Goal: Communication & Community: Answer question/provide support

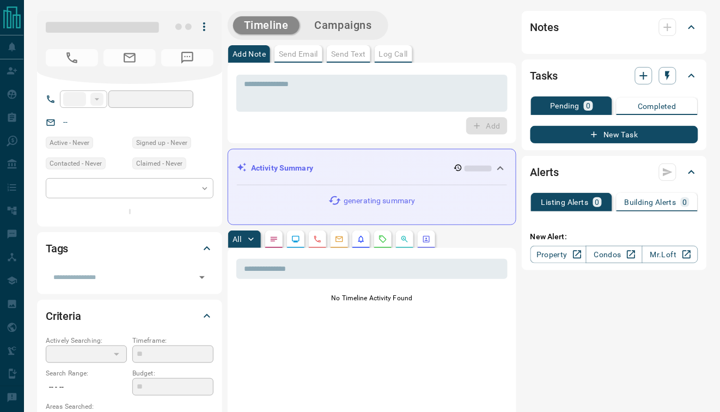
type input "**"
type input "**********"
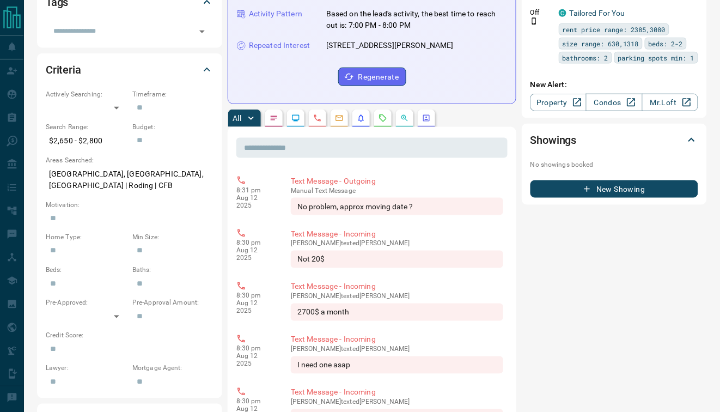
scroll to position [268, 0]
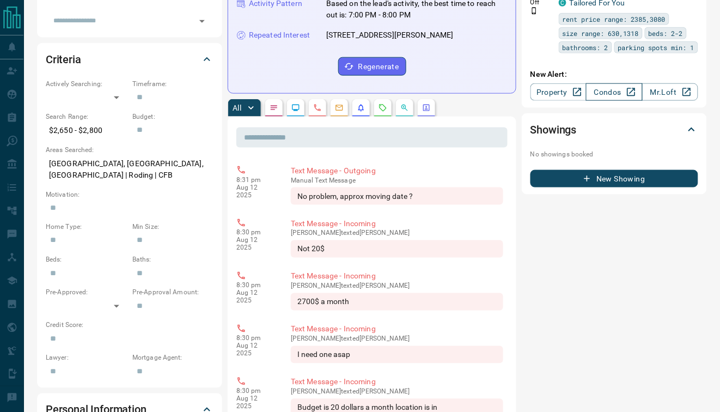
click at [602, 101] on link "Condos" at bounding box center [614, 91] width 56 height 17
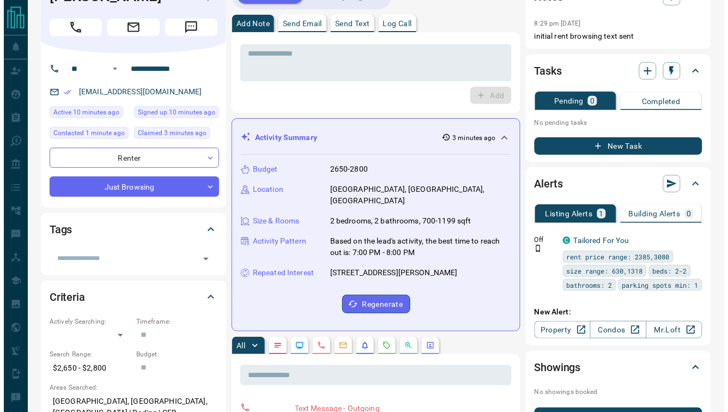
scroll to position [0, 0]
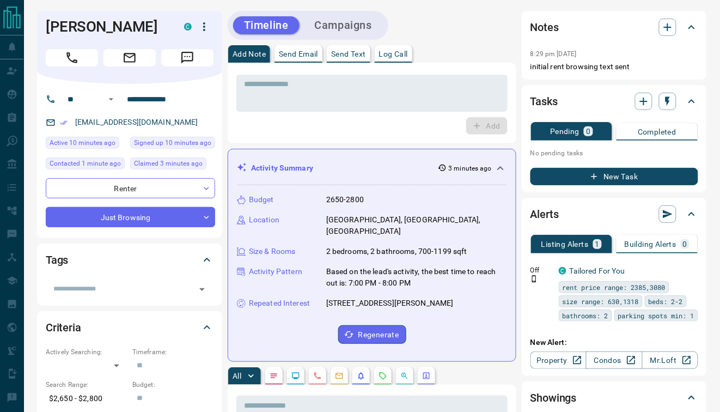
click at [351, 47] on button "Send Text" at bounding box center [349, 53] width 44 height 17
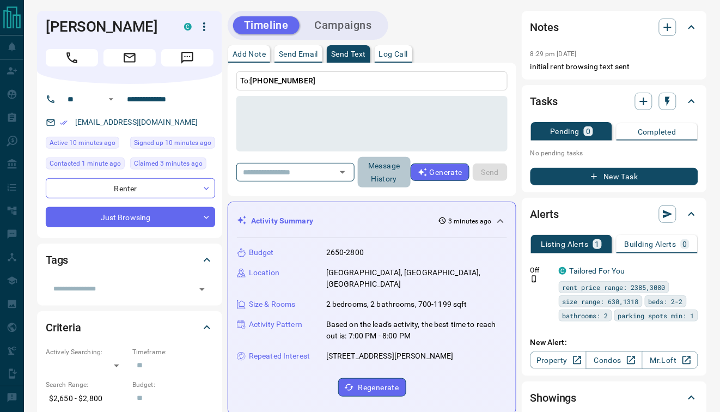
click at [388, 179] on button "Message History" at bounding box center [384, 172] width 53 height 31
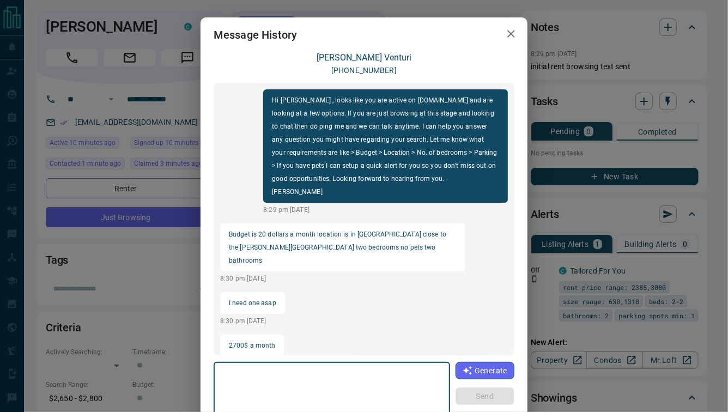
scroll to position [120, 0]
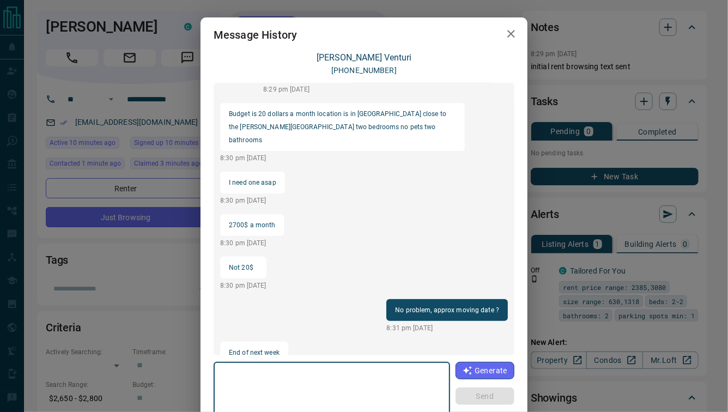
click at [260, 394] on textarea at bounding box center [331, 390] width 221 height 46
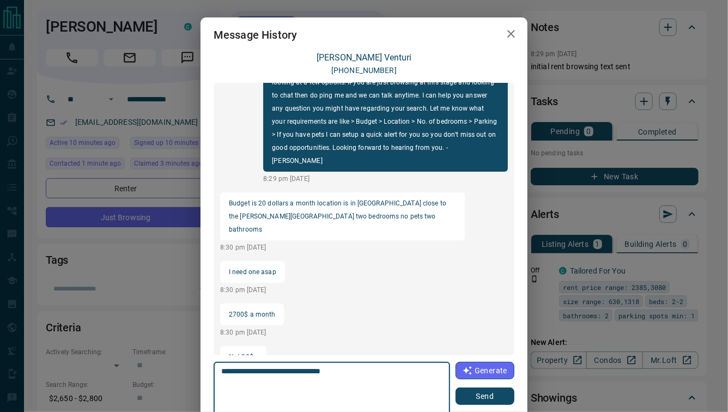
scroll to position [205, 0]
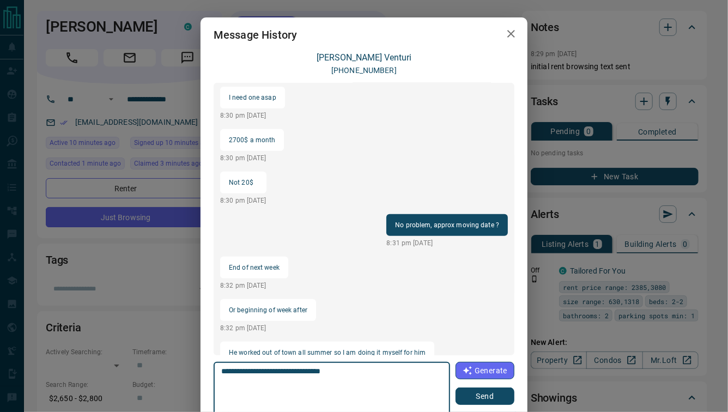
drag, startPoint x: 363, startPoint y: 373, endPoint x: 220, endPoint y: 368, distance: 143.3
click at [221, 368] on textarea "**********" at bounding box center [332, 390] width 222 height 46
drag, startPoint x: 339, startPoint y: 369, endPoint x: 214, endPoint y: 367, distance: 125.3
click at [214, 367] on div "**********" at bounding box center [332, 390] width 236 height 56
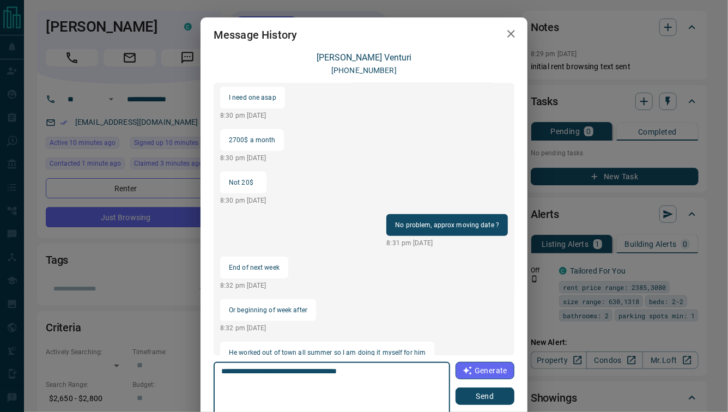
type textarea "**********"
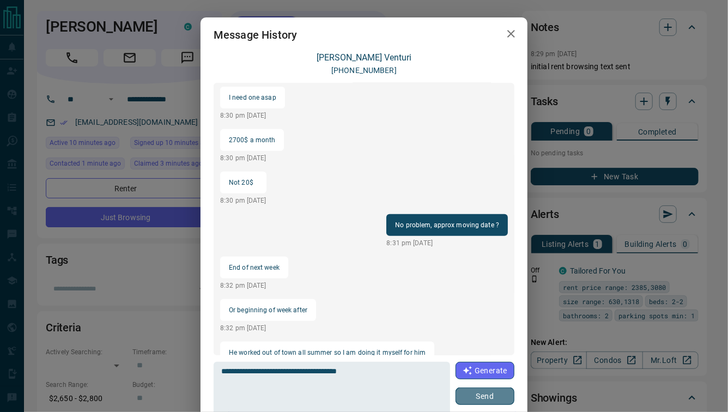
click at [484, 393] on button "Send" at bounding box center [484, 395] width 59 height 17
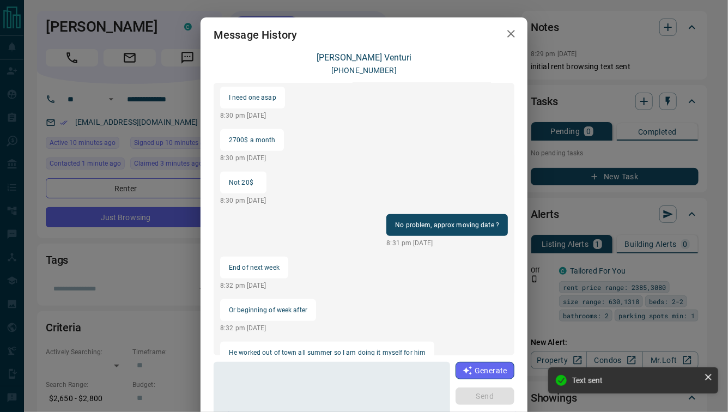
scroll to position [248, 0]
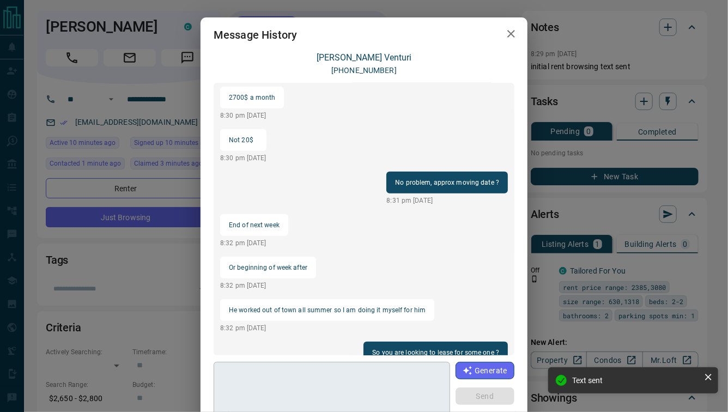
click at [289, 402] on textarea at bounding box center [332, 390] width 222 height 46
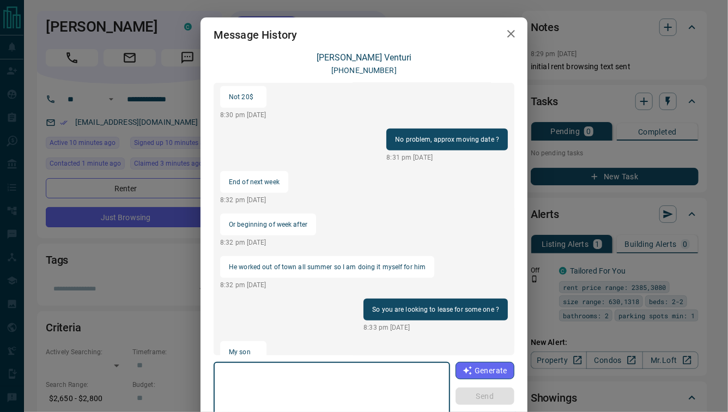
scroll to position [333, 0]
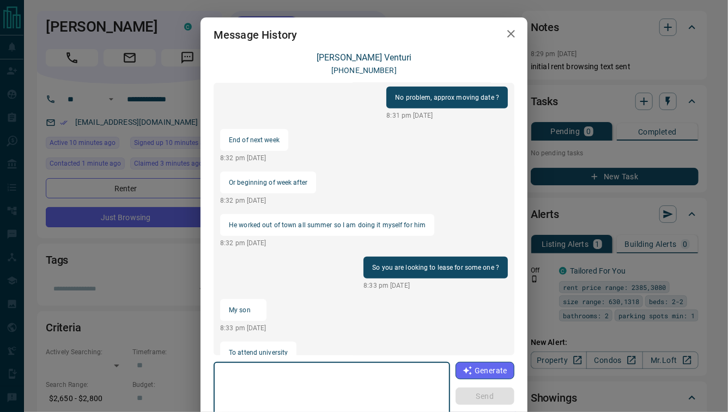
click at [291, 380] on textarea at bounding box center [332, 390] width 222 height 46
type textarea "*"
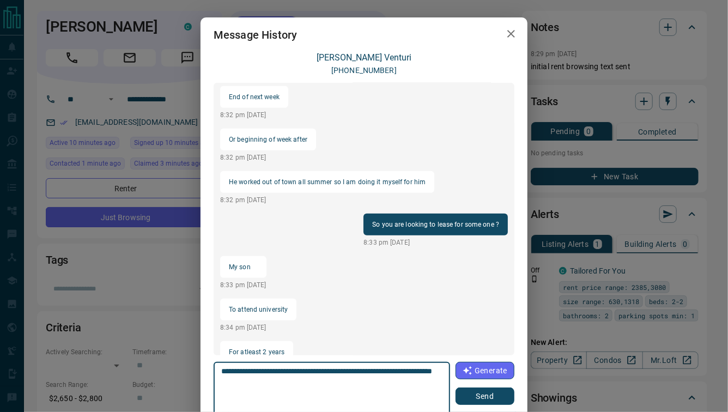
type textarea "**********"
click at [475, 399] on button "Send" at bounding box center [484, 395] width 59 height 17
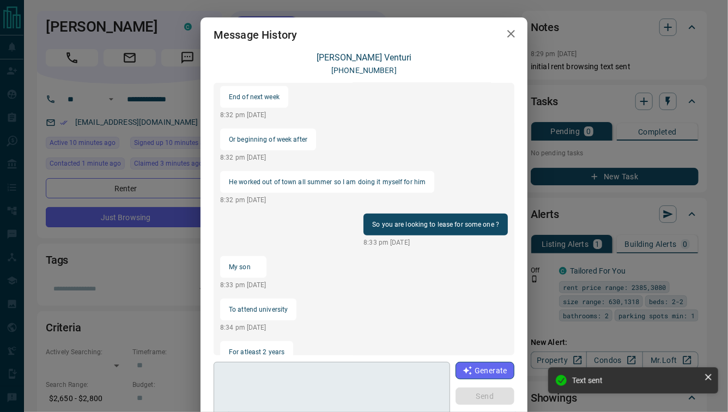
scroll to position [431, 0]
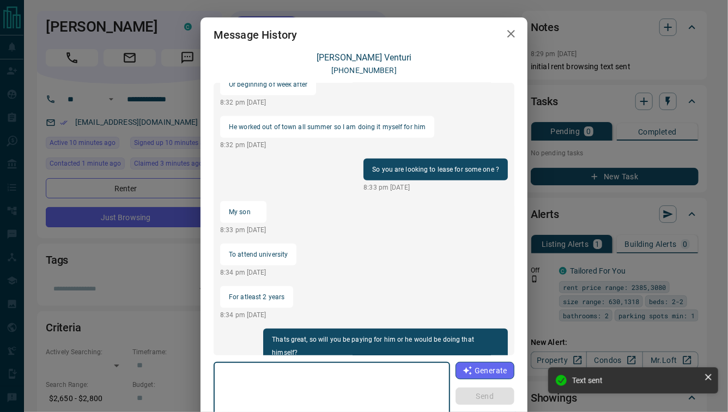
click at [299, 386] on textarea at bounding box center [332, 390] width 222 height 46
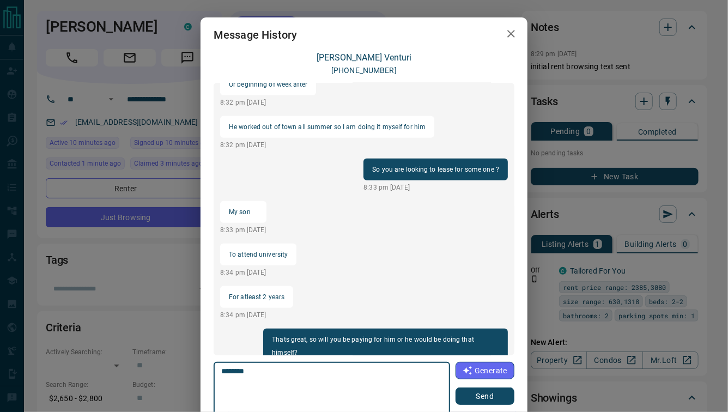
scroll to position [474, 0]
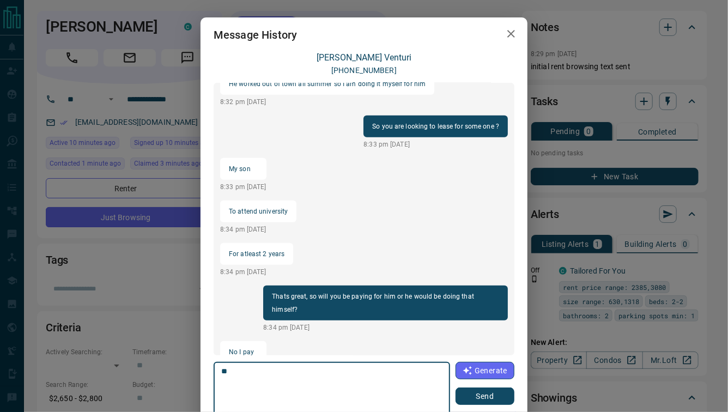
type textarea "*"
type textarea "**********"
click at [482, 400] on button "Send" at bounding box center [484, 395] width 59 height 17
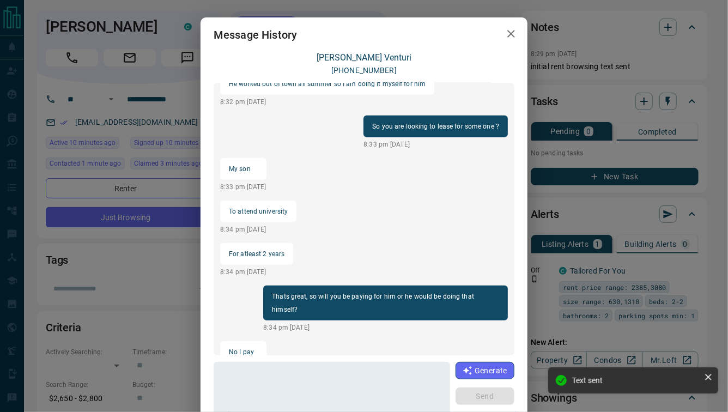
scroll to position [529, 0]
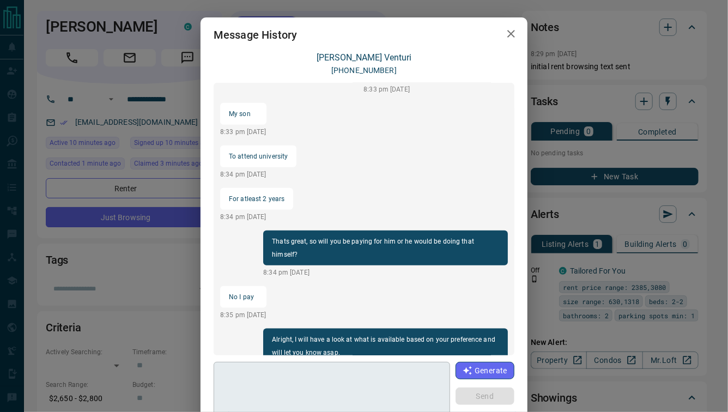
click at [258, 390] on textarea at bounding box center [332, 390] width 222 height 46
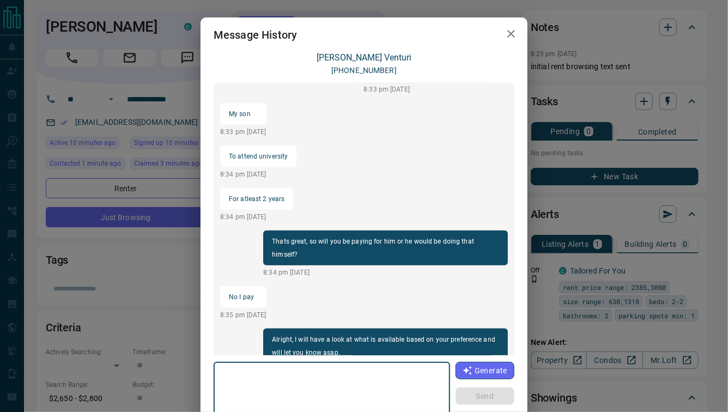
scroll to position [656, 0]
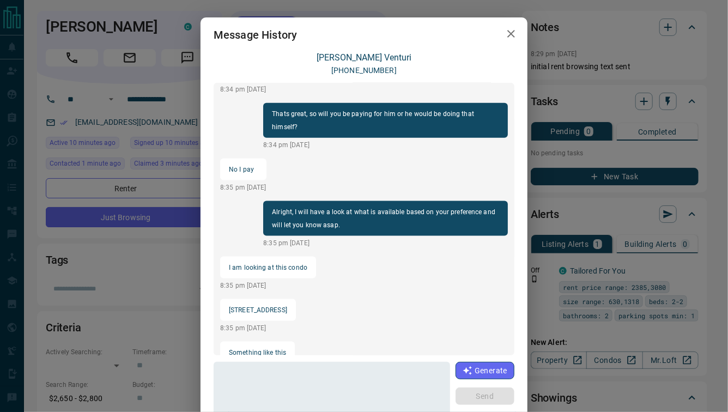
drag, startPoint x: 226, startPoint y: 282, endPoint x: 289, endPoint y: 283, distance: 63.2
click at [287, 303] on p "15 Ellerslie Ave #1901" at bounding box center [258, 309] width 58 height 13
copy p "15 Ellerslie Ave #1901"
click at [273, 390] on textarea at bounding box center [332, 390] width 222 height 46
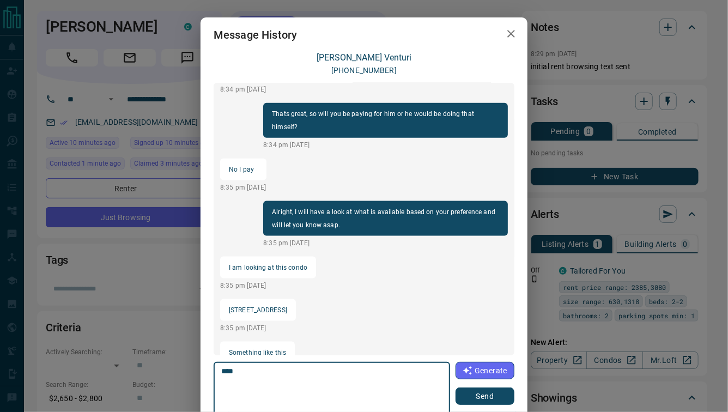
scroll to position [741, 0]
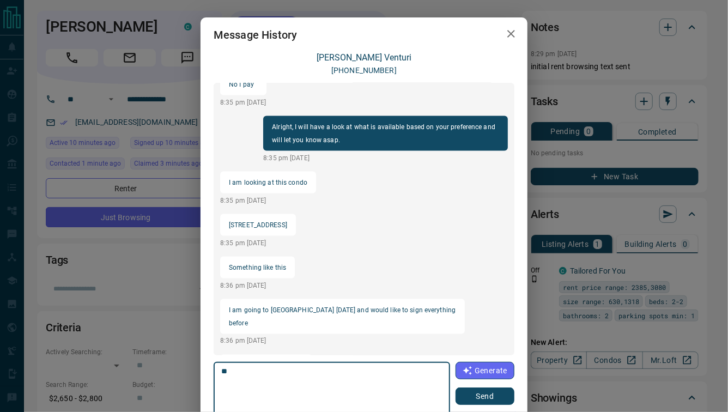
type textarea "*"
type textarea "**********"
click at [481, 397] on button "Send" at bounding box center [484, 395] width 59 height 17
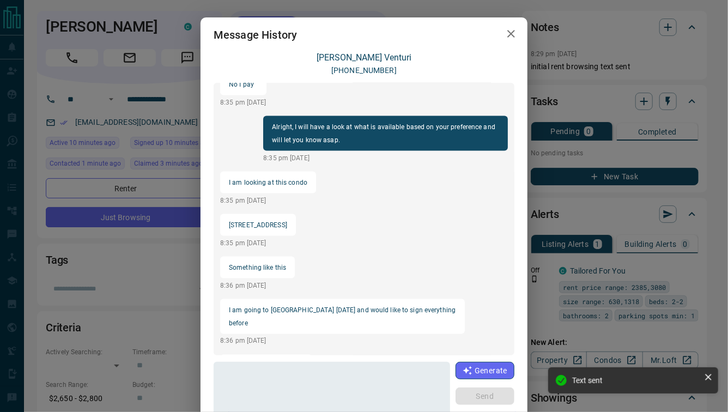
scroll to position [784, 0]
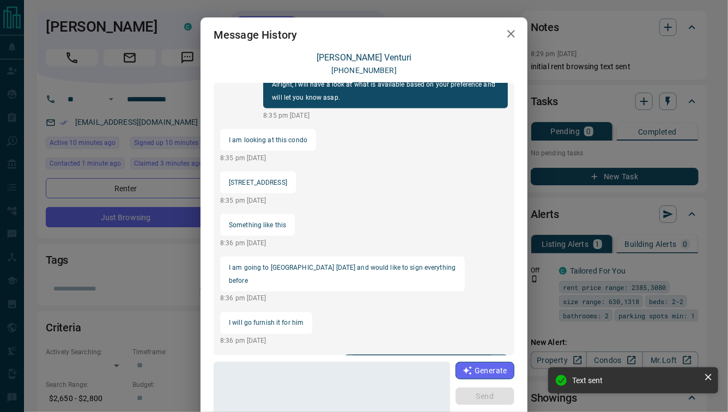
click at [559, 13] on div "Message History Stephanie Venturi +17059299360 Hi Stephanie , looks like you ar…" at bounding box center [364, 206] width 728 height 412
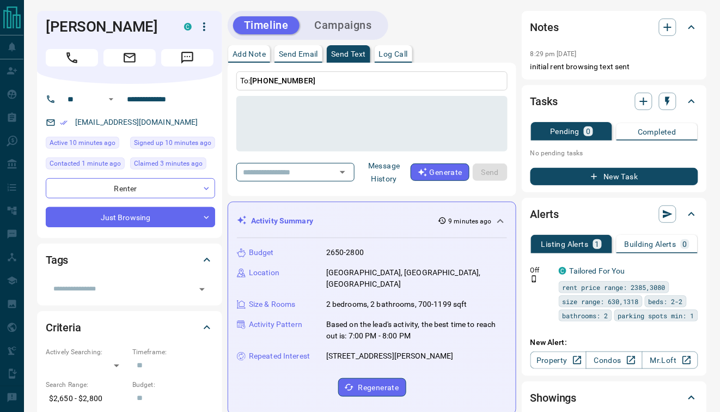
click at [388, 172] on button "Message History" at bounding box center [384, 172] width 53 height 31
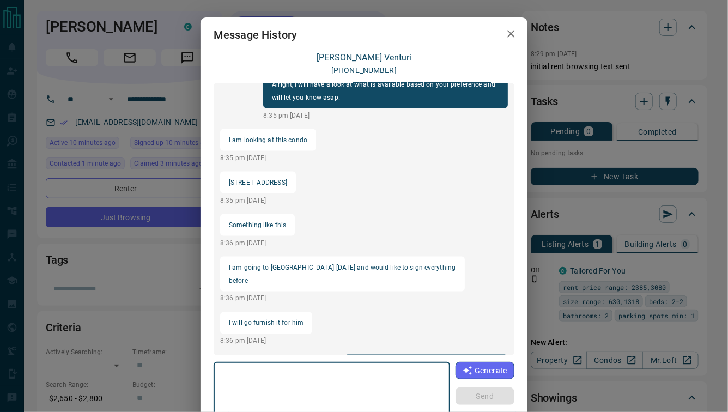
scroll to position [911, 0]
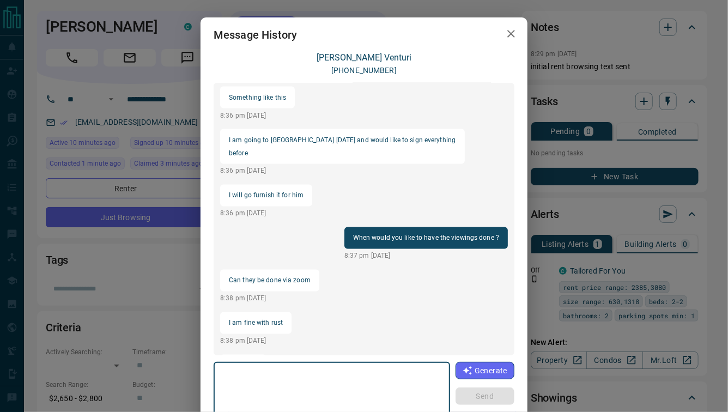
click at [273, 391] on textarea at bounding box center [331, 390] width 221 height 46
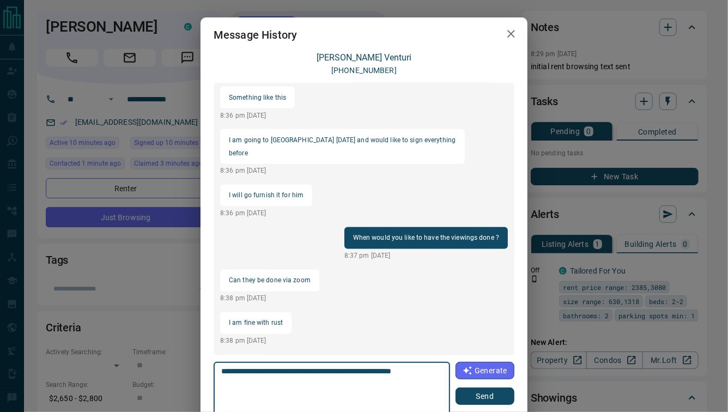
type textarea "**********"
click at [486, 399] on button "Send" at bounding box center [484, 395] width 59 height 17
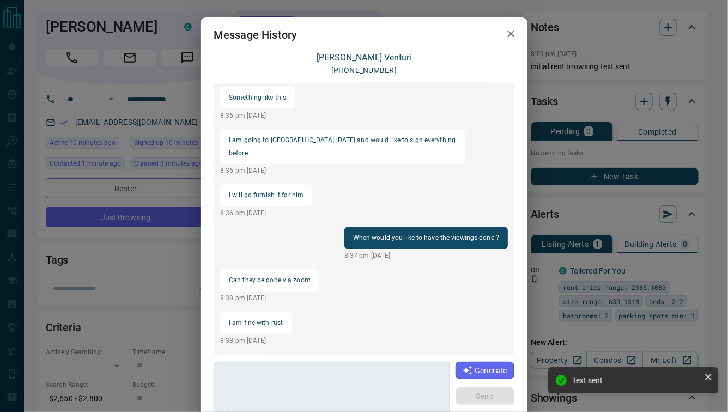
scroll to position [954, 0]
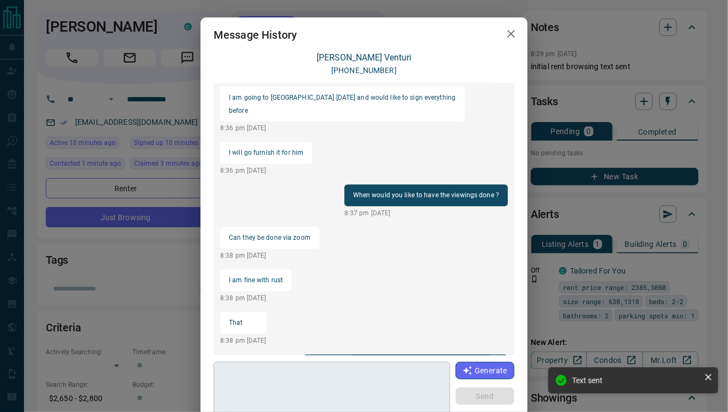
click at [308, 392] on textarea at bounding box center [332, 390] width 222 height 46
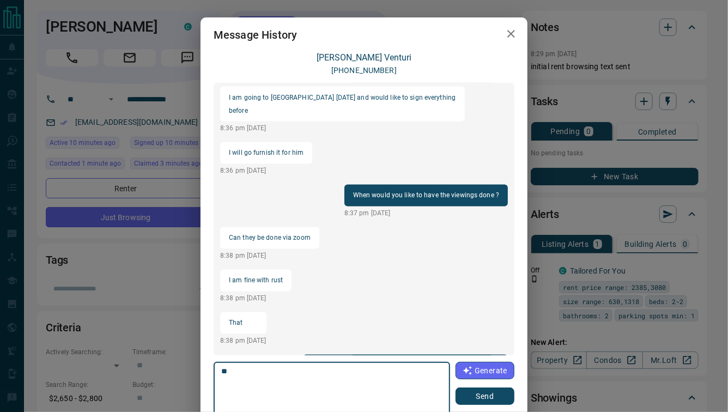
type textarea "*"
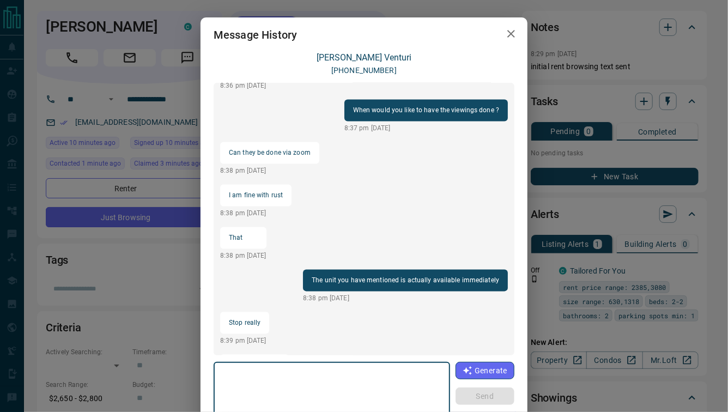
click at [257, 392] on textarea at bounding box center [332, 390] width 222 height 46
click at [297, 387] on textarea at bounding box center [332, 390] width 222 height 46
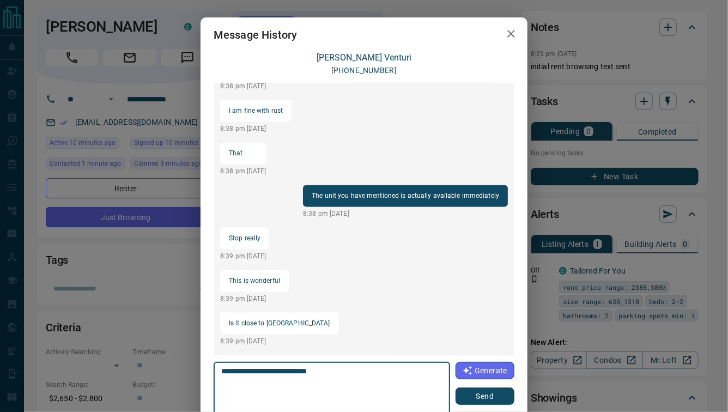
type textarea "**********"
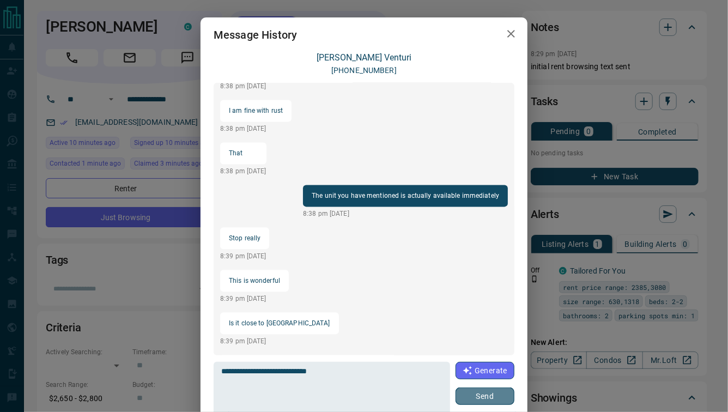
click at [475, 392] on button "Send" at bounding box center [484, 395] width 59 height 17
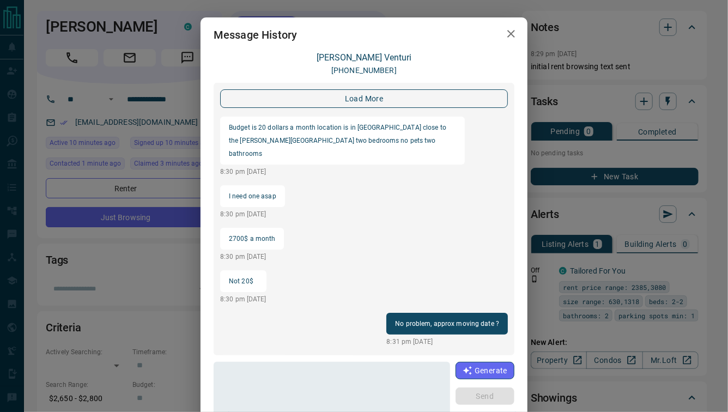
scroll to position [1059, 0]
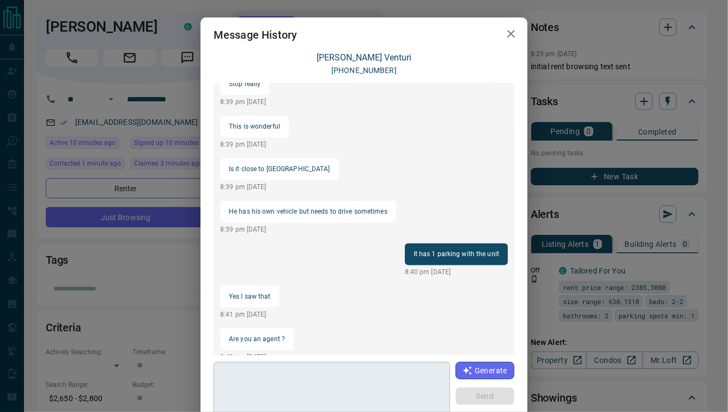
click at [289, 390] on textarea at bounding box center [332, 390] width 222 height 46
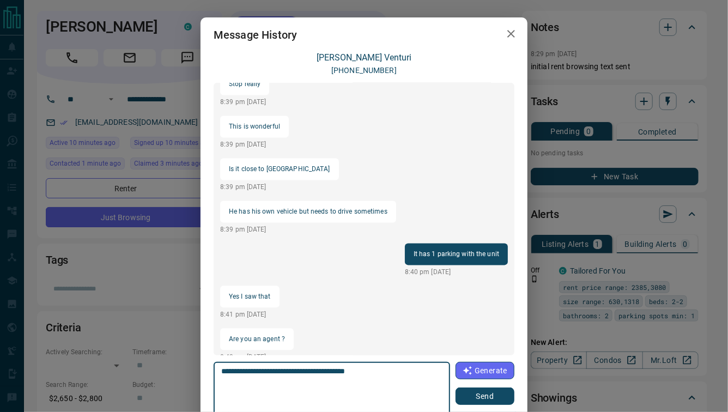
type textarea "**********"
click at [486, 397] on button "Send" at bounding box center [484, 395] width 59 height 17
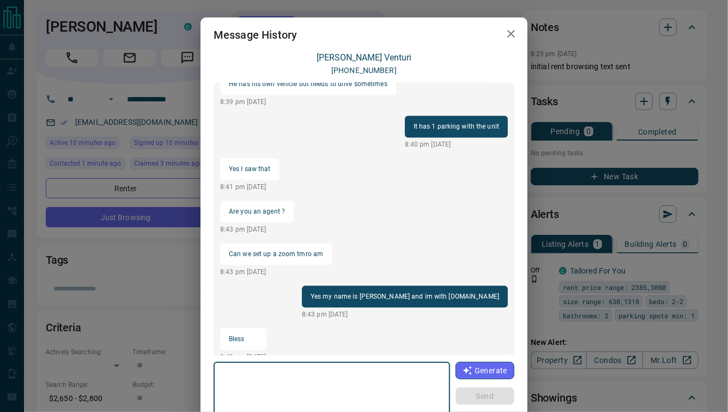
click at [352, 382] on textarea at bounding box center [332, 390] width 222 height 46
type textarea "*********"
click at [475, 394] on button "Send" at bounding box center [484, 395] width 59 height 17
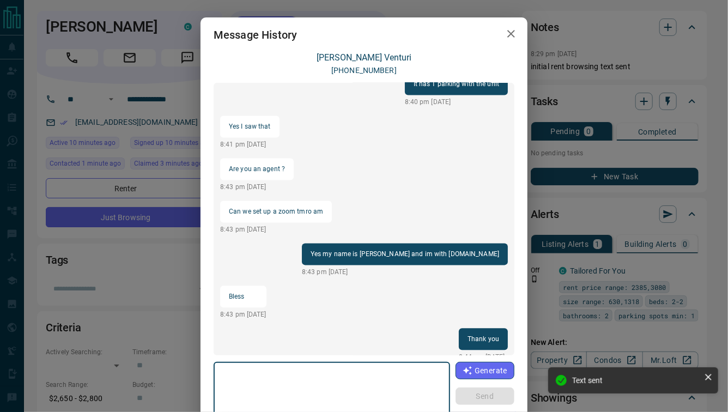
click at [320, 381] on textarea at bounding box center [332, 390] width 222 height 46
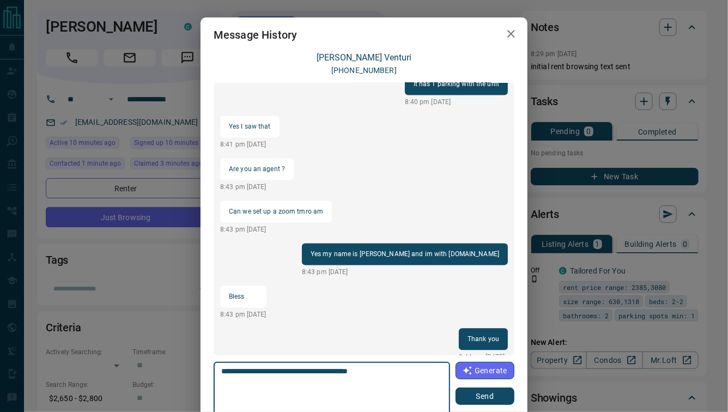
type textarea "**********"
click at [484, 398] on button "Send" at bounding box center [484, 395] width 59 height 17
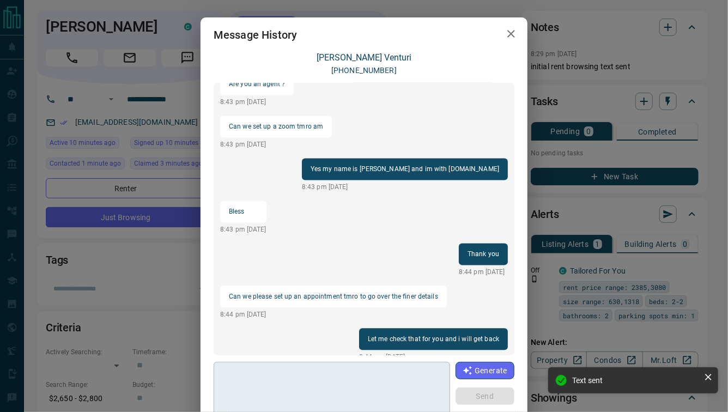
click at [376, 393] on textarea at bounding box center [332, 390] width 222 height 46
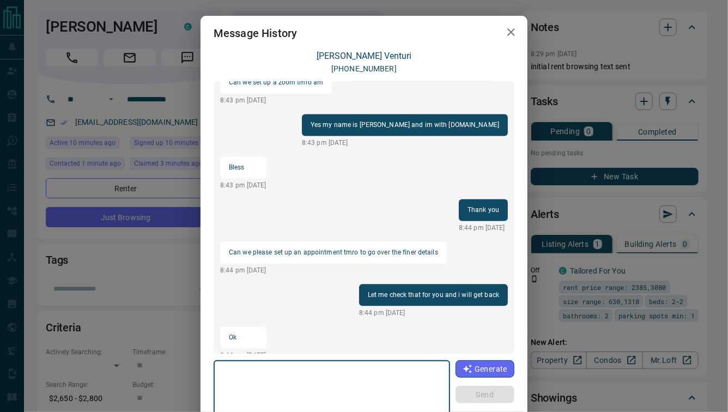
scroll to position [0, 0]
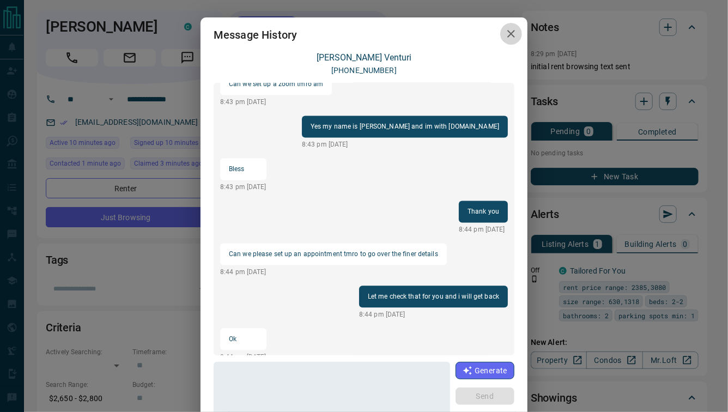
click at [507, 33] on icon "button" at bounding box center [511, 34] width 8 height 8
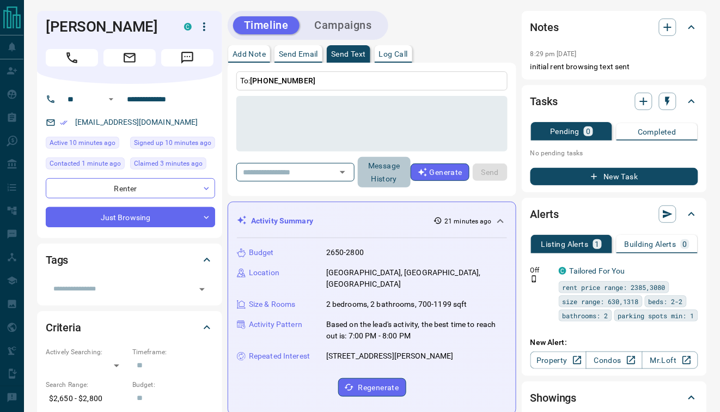
click at [394, 169] on button "Message History" at bounding box center [384, 172] width 53 height 31
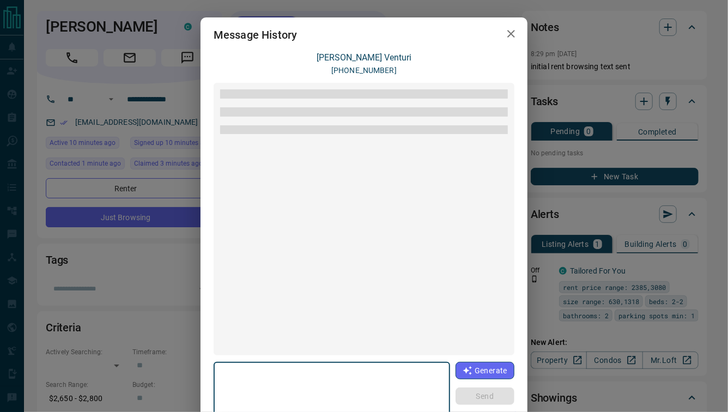
scroll to position [1059, 0]
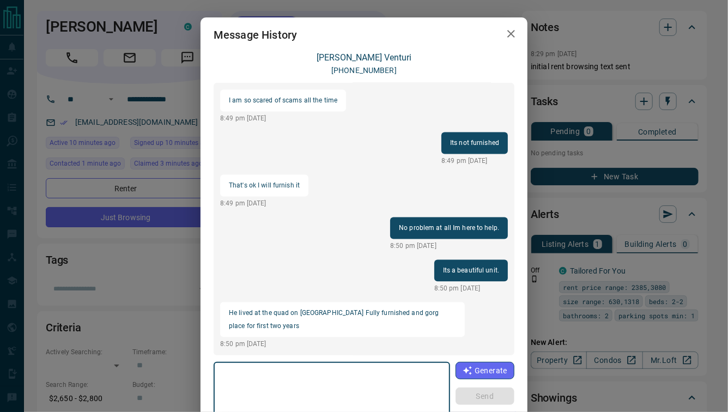
click at [279, 387] on textarea at bounding box center [331, 390] width 221 height 46
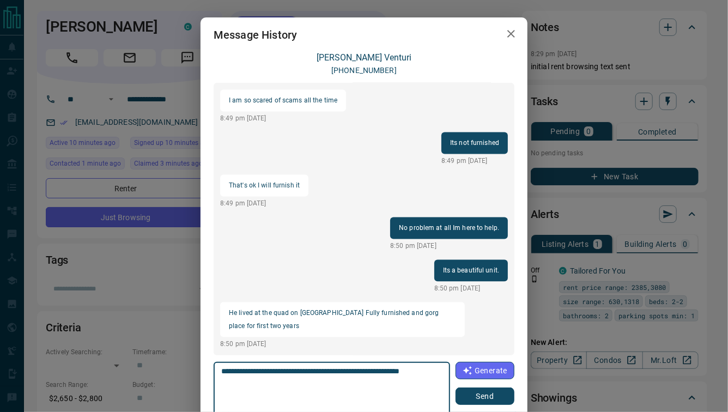
type textarea "**********"
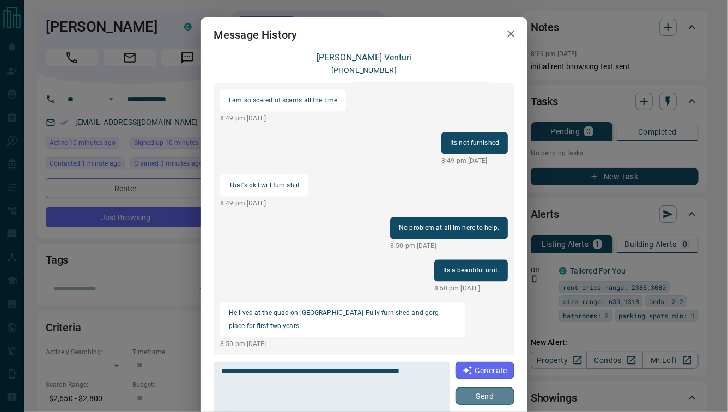
click at [480, 395] on button "Send" at bounding box center [484, 395] width 59 height 17
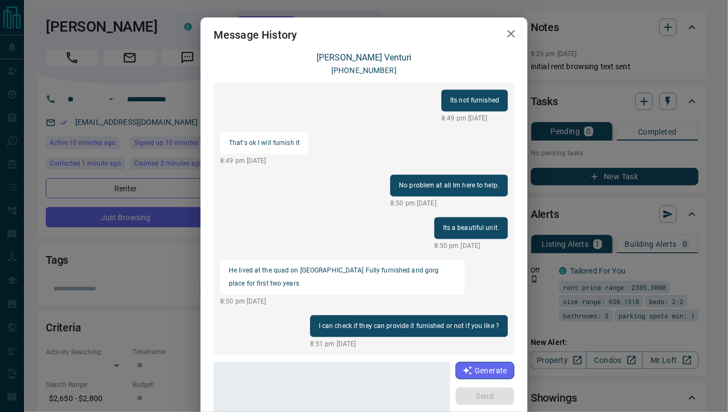
click at [509, 33] on icon "button" at bounding box center [510, 33] width 13 height 13
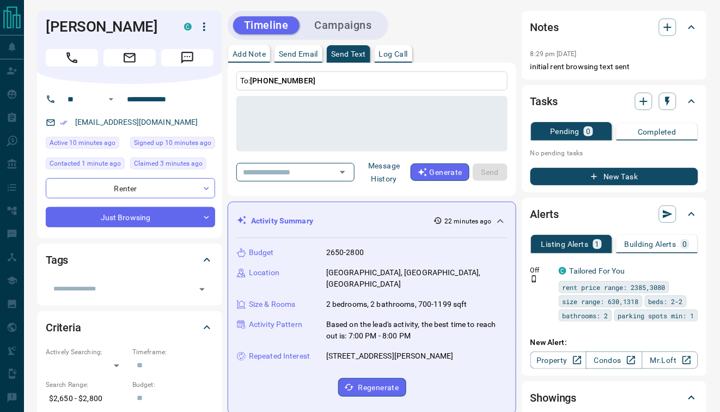
click at [375, 166] on button "Message History" at bounding box center [384, 172] width 53 height 31
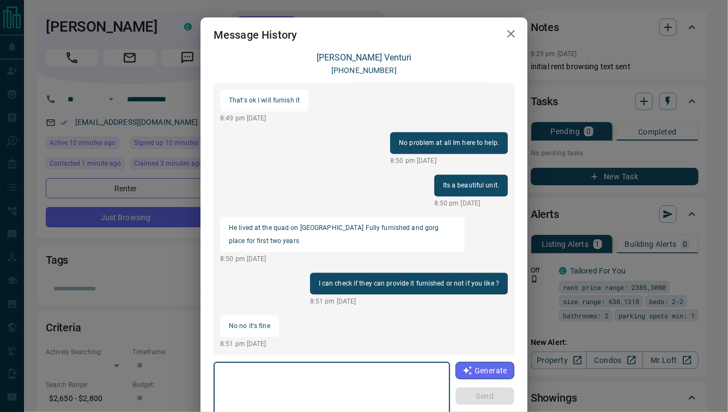
click at [337, 386] on textarea at bounding box center [331, 390] width 221 height 46
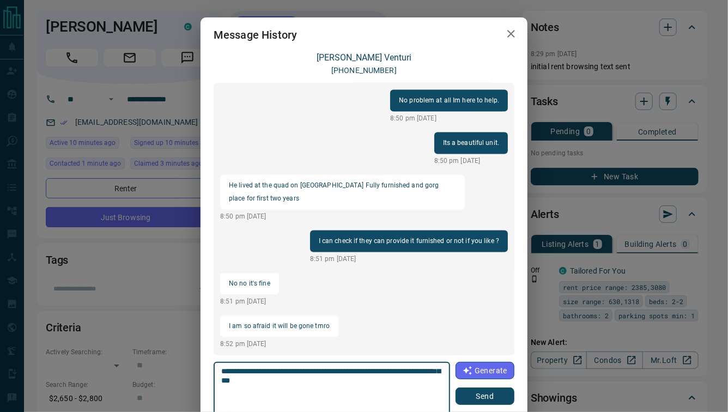
click at [349, 374] on textarea "**********" at bounding box center [332, 390] width 222 height 46
type textarea "**********"
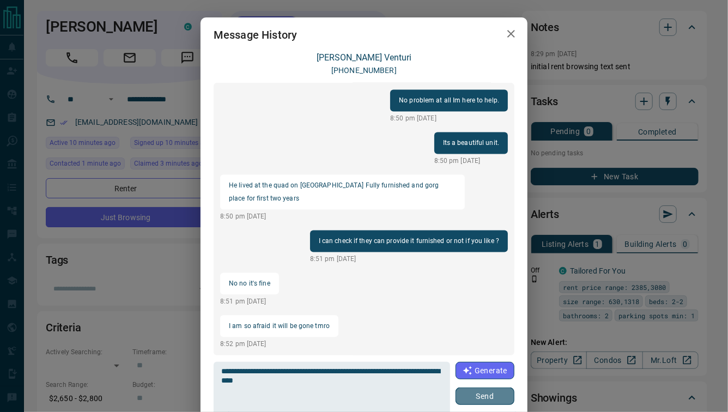
click at [487, 398] on button "Send" at bounding box center [484, 395] width 59 height 17
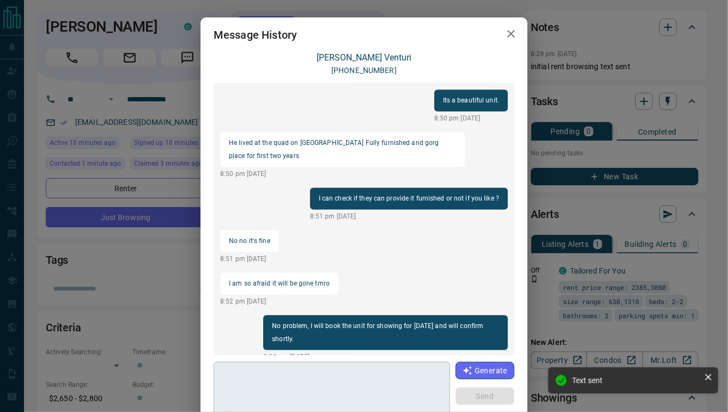
scroll to position [1072, 0]
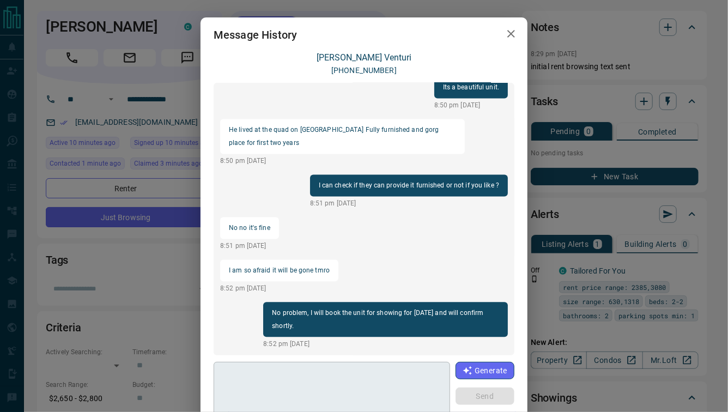
click at [307, 388] on textarea at bounding box center [332, 390] width 222 height 46
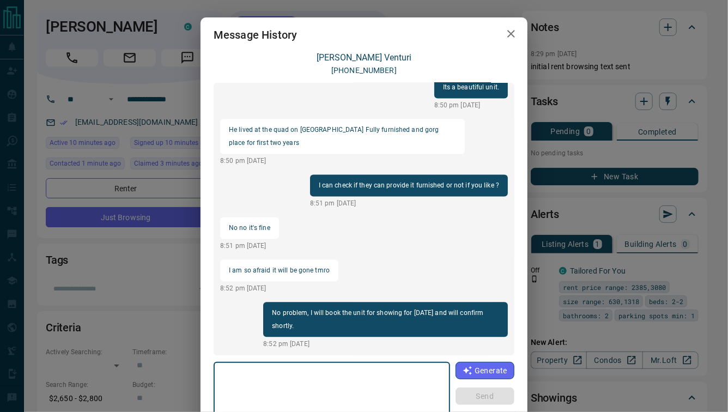
click at [307, 388] on textarea at bounding box center [332, 390] width 222 height 46
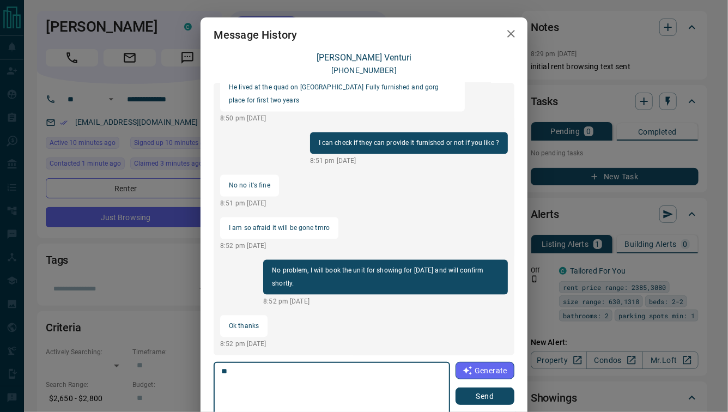
type textarea "*"
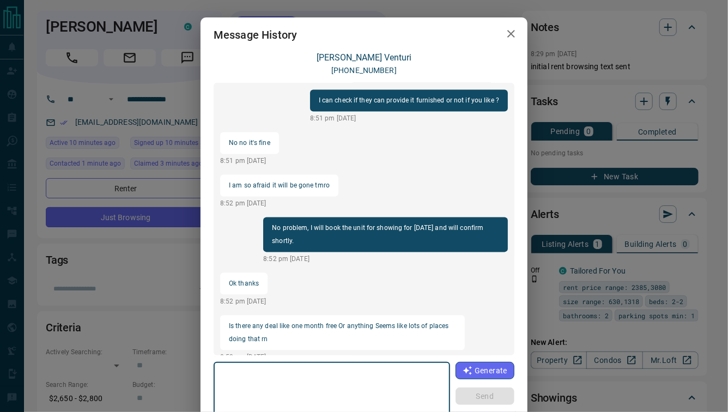
scroll to position [1086, 0]
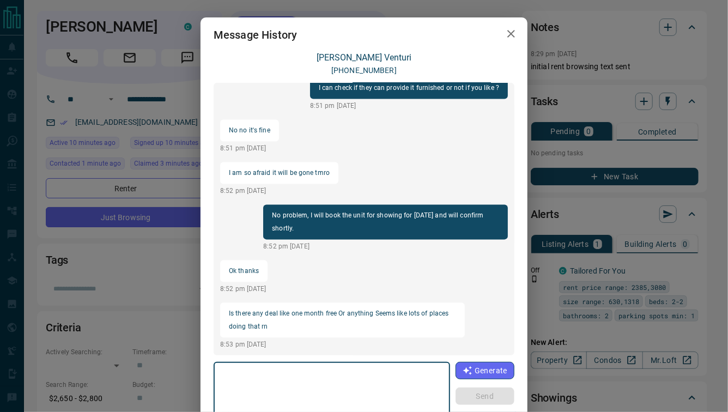
click at [288, 381] on textarea at bounding box center [332, 390] width 222 height 46
click at [271, 369] on textarea at bounding box center [332, 390] width 222 height 46
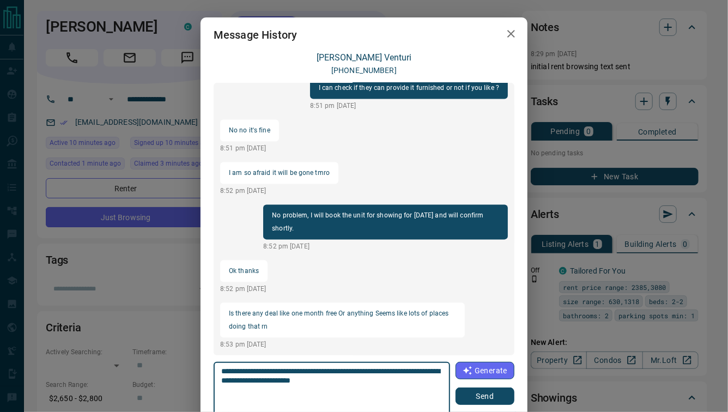
type textarea "**********"
click at [491, 399] on button "Send" at bounding box center [484, 395] width 59 height 17
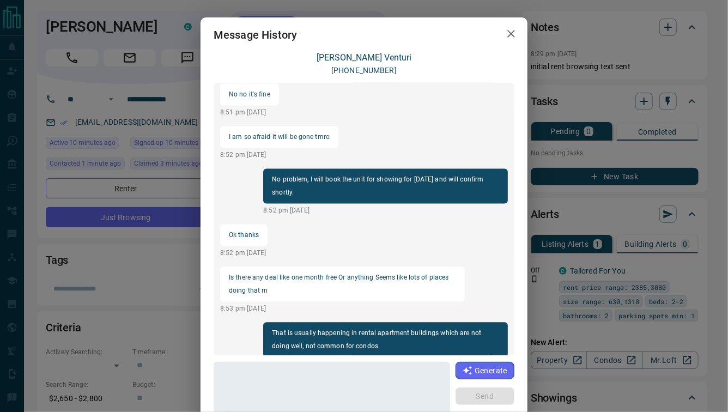
scroll to position [1099, 0]
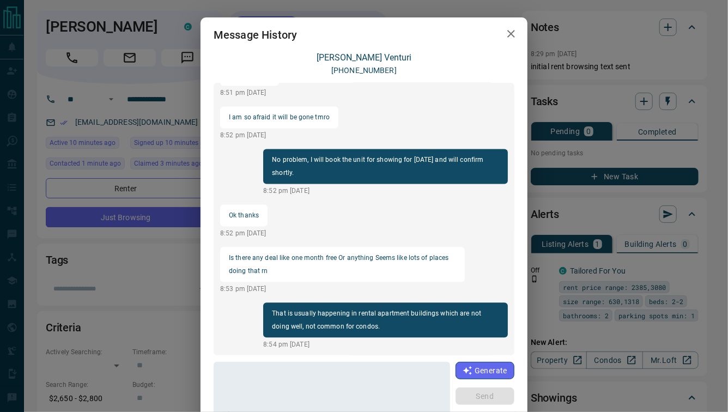
click at [624, 202] on div "Message History Stephanie Venturi +17059299360 load more Are you an agent ? 8:4…" at bounding box center [364, 206] width 728 height 412
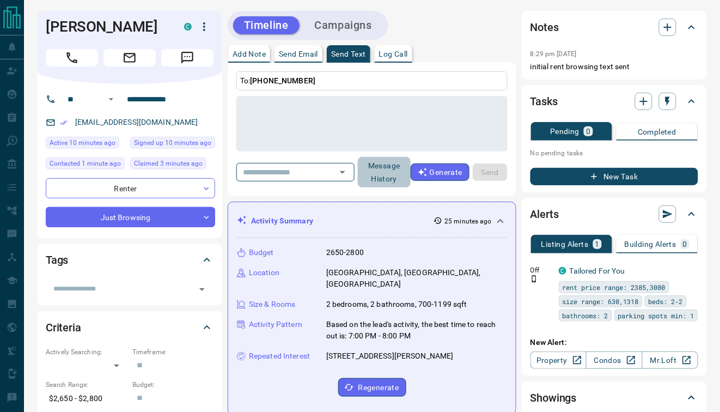
click at [382, 173] on button "Message History" at bounding box center [384, 172] width 53 height 31
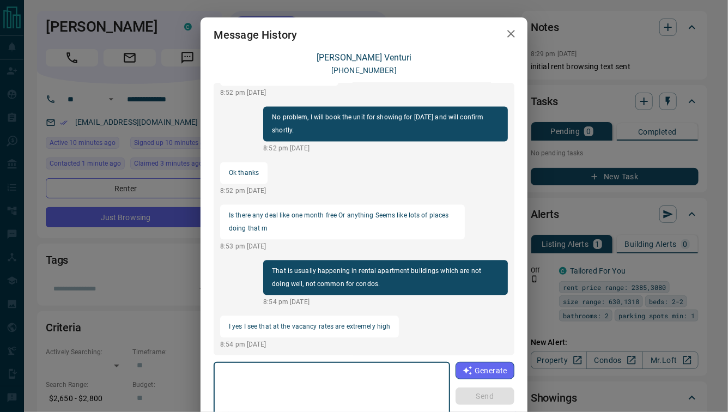
click at [297, 375] on textarea at bounding box center [331, 390] width 221 height 46
type textarea "**********"
click at [486, 398] on button "Send" at bounding box center [484, 395] width 59 height 17
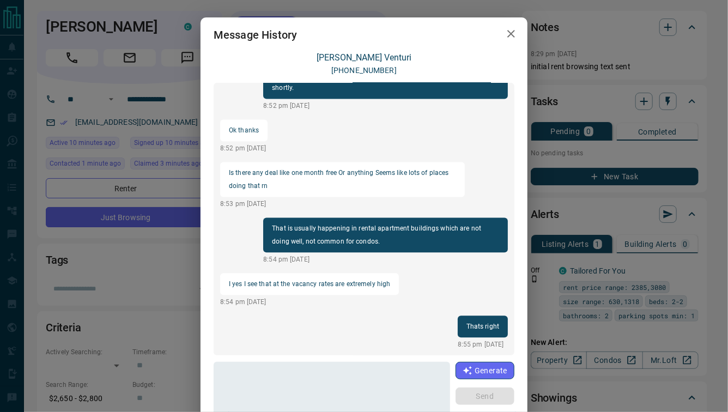
click at [96, 112] on div "Message History Stephanie Venturi +17059299360 load more Yes my name is Harsh a…" at bounding box center [364, 206] width 728 height 412
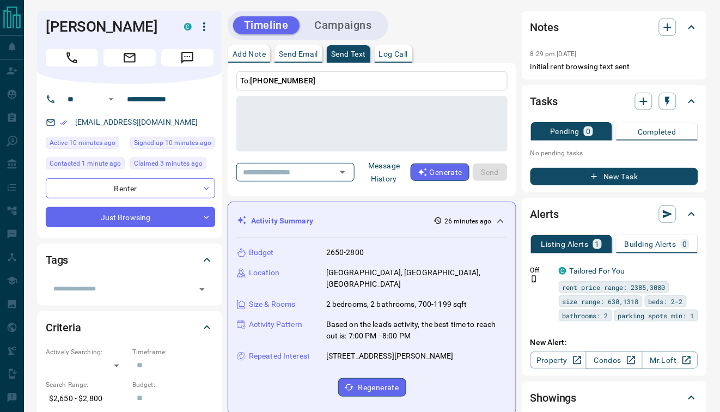
drag, startPoint x: 72, startPoint y: 122, endPoint x: 205, endPoint y: 120, distance: 133.5
click at [205, 120] on div "venturs@sudburycatholicschools.ca" at bounding box center [130, 122] width 169 height 18
copy link "venturs@sudburycatholicschools.ca"
click at [386, 170] on button "Message History" at bounding box center [384, 172] width 53 height 31
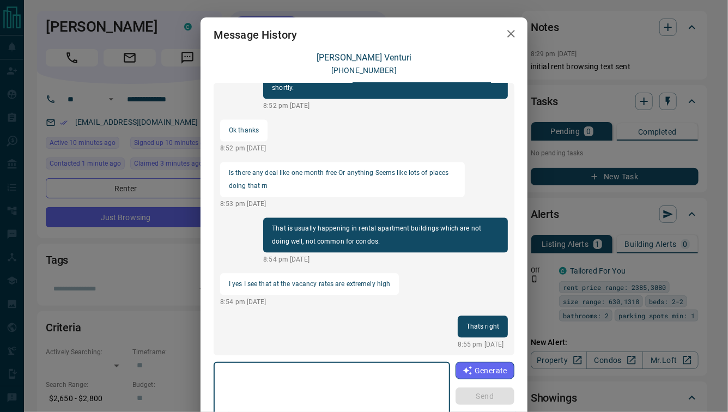
click at [276, 389] on textarea at bounding box center [331, 390] width 221 height 46
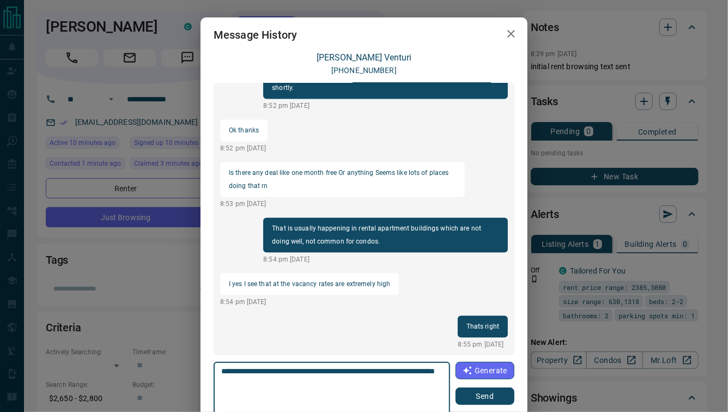
type textarea "**********"
click at [464, 398] on button "Send" at bounding box center [484, 395] width 59 height 17
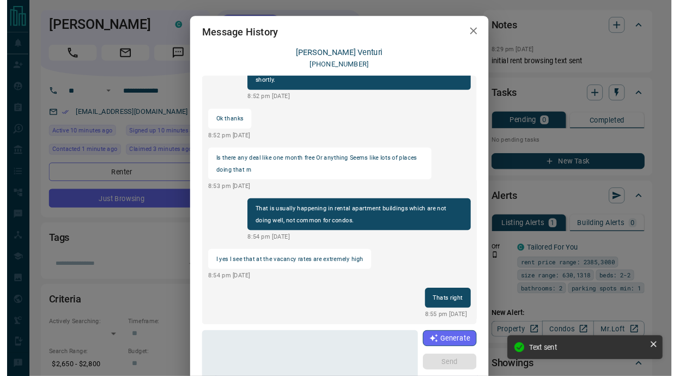
scroll to position [1112, 0]
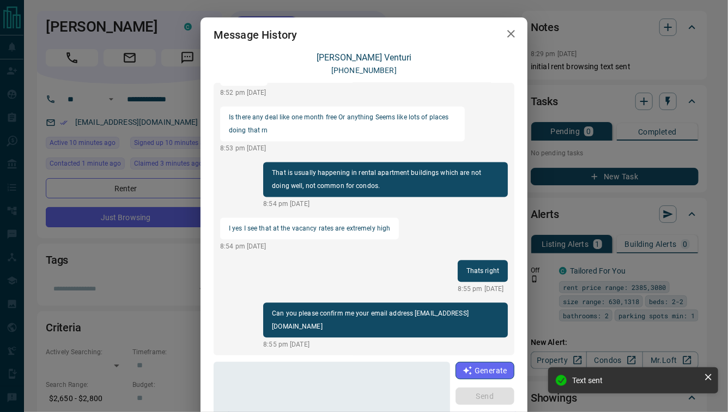
click at [588, 216] on div "Message History Stephanie Venturi +17059299360 load more Bless 8:43 pm Aug 12 2…" at bounding box center [364, 206] width 728 height 412
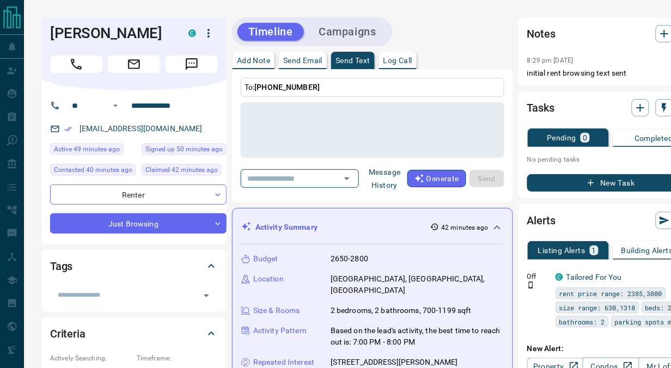
click at [385, 177] on button "Message History" at bounding box center [384, 178] width 45 height 31
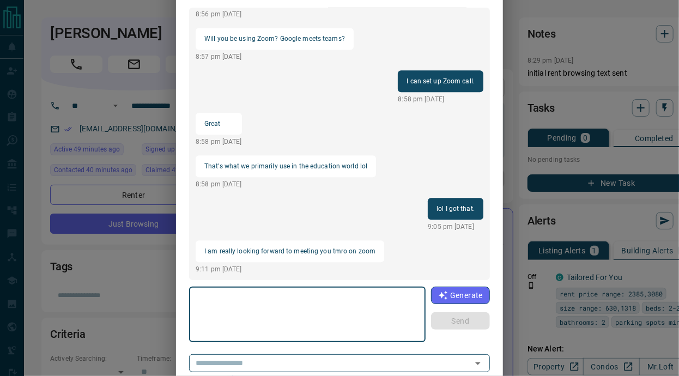
scroll to position [87, 0]
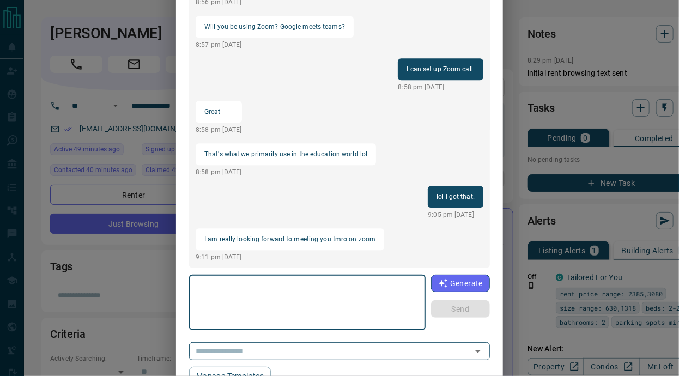
click at [318, 299] on textarea at bounding box center [307, 302] width 221 height 46
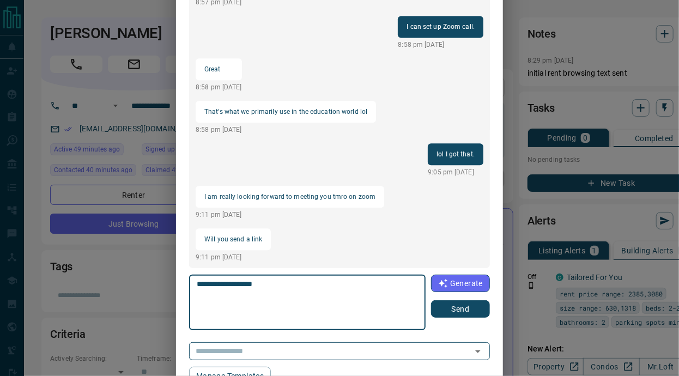
scroll to position [88, 0]
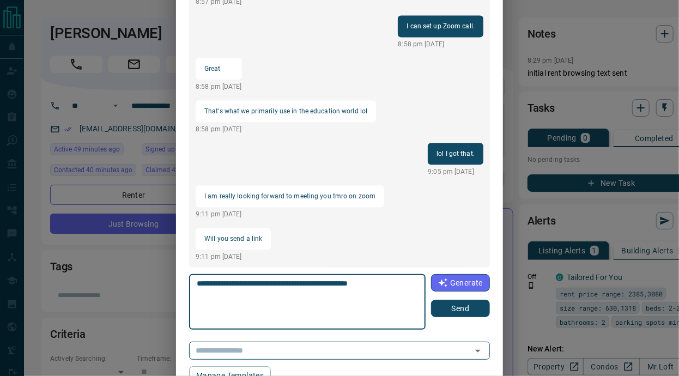
type textarea "**********"
click at [455, 310] on button "Send" at bounding box center [460, 308] width 59 height 17
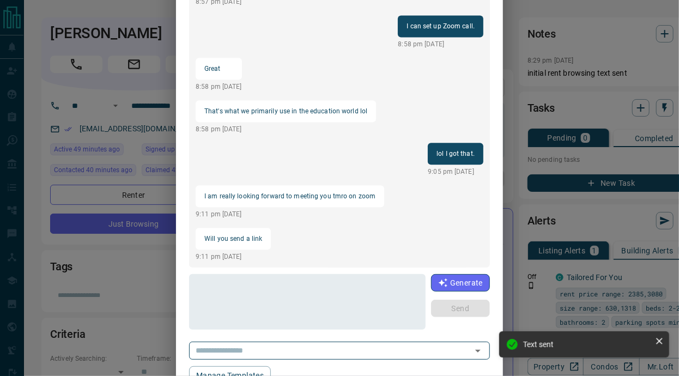
scroll to position [45, 0]
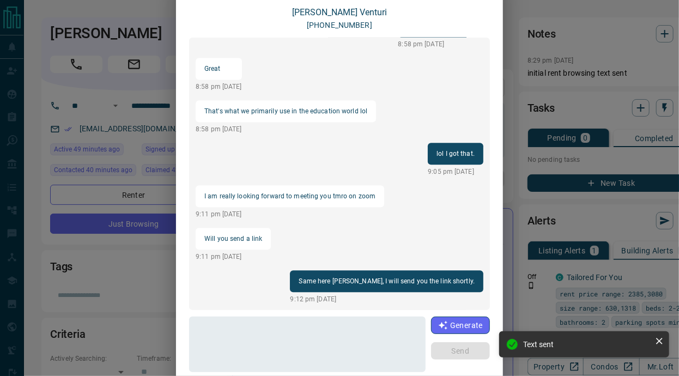
click at [588, 209] on div "Message History Stephanie Venturi +17059299360 load more Or after 4 8:48 pm Aug…" at bounding box center [339, 188] width 679 height 376
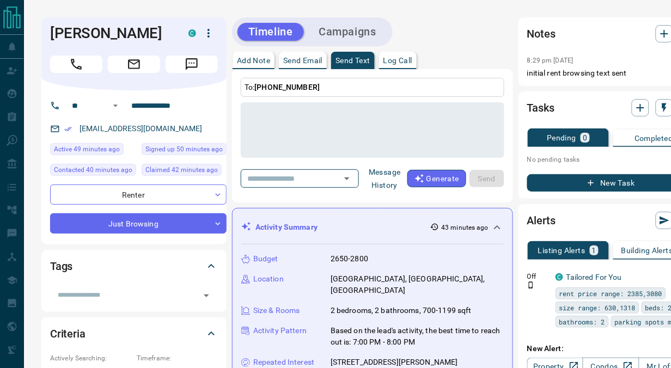
click at [379, 178] on button "Message History" at bounding box center [384, 178] width 45 height 31
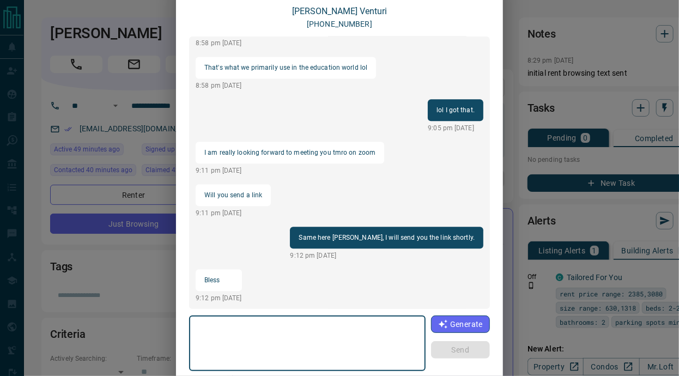
scroll to position [65, 0]
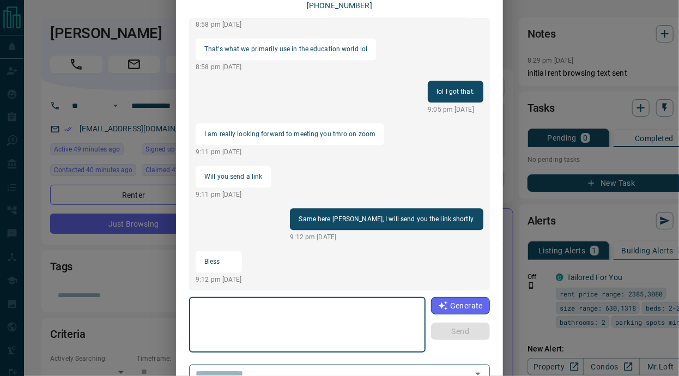
click at [274, 312] on textarea at bounding box center [307, 325] width 221 height 46
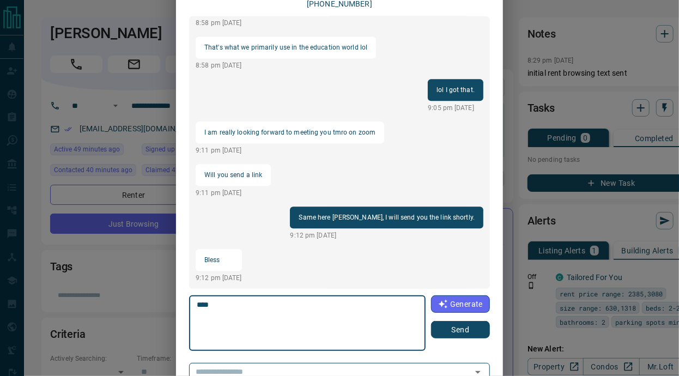
scroll to position [67, 0]
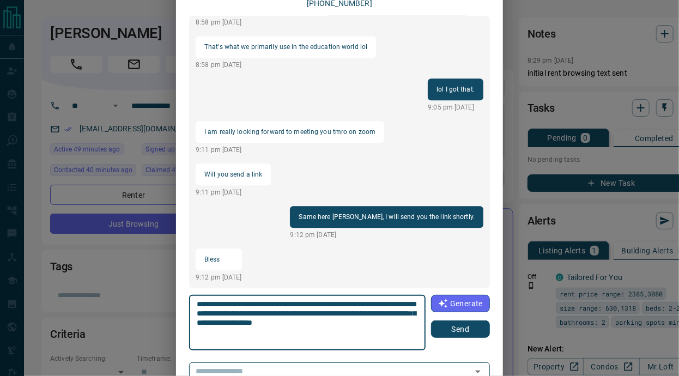
type textarea "**********"
click at [453, 327] on button "Send" at bounding box center [460, 328] width 59 height 17
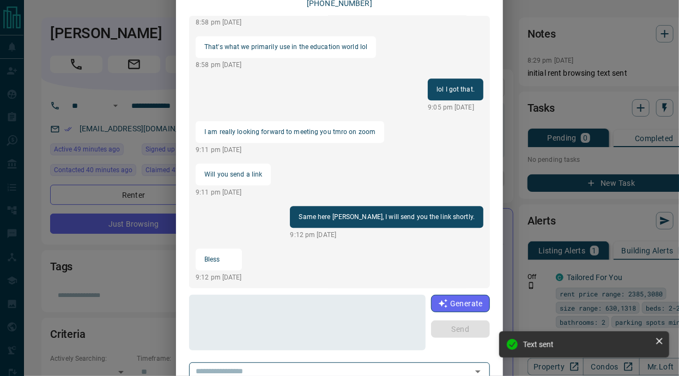
scroll to position [1125, 0]
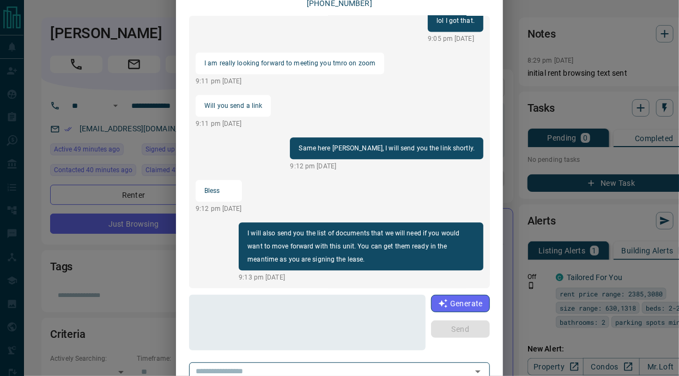
click at [513, 142] on div "Message History Stephanie Venturi +17059299360 load more We can do 10:30 am 8:4…" at bounding box center [339, 188] width 679 height 376
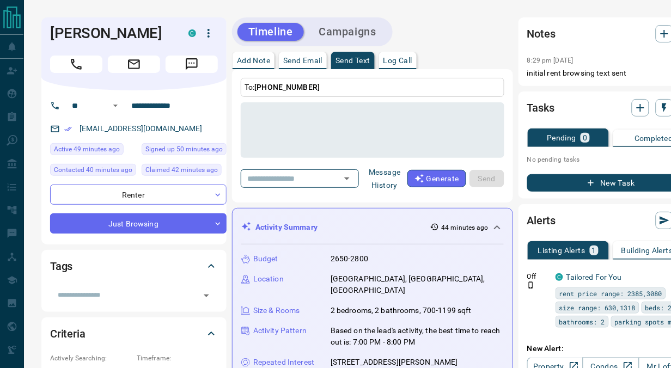
click at [387, 181] on button "Message History" at bounding box center [384, 178] width 45 height 31
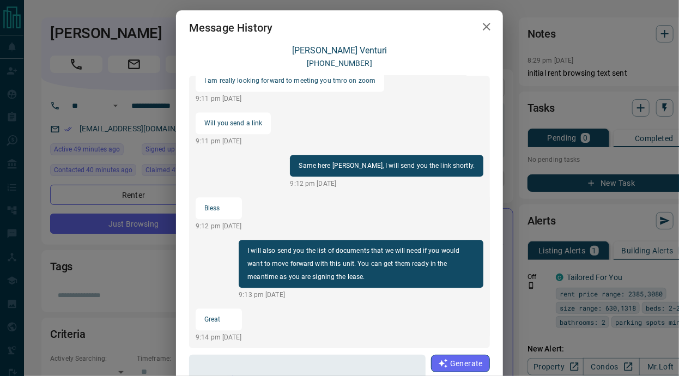
click at [79, 131] on div "Message History Stephanie Venturi +17059299360 load more Perfect 8:49 pm Aug 12…" at bounding box center [339, 188] width 679 height 376
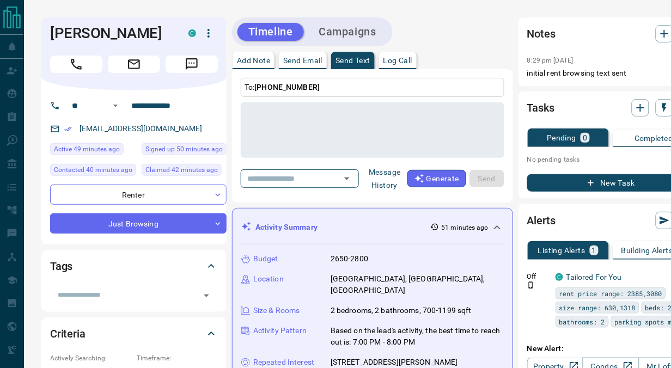
drag, startPoint x: 77, startPoint y: 130, endPoint x: 199, endPoint y: 139, distance: 121.8
click at [199, 139] on div "**********" at bounding box center [133, 167] width 185 height 154
copy link "venturs@sudburycatholicschools.ca"
click at [387, 180] on button "Message History" at bounding box center [384, 178] width 45 height 31
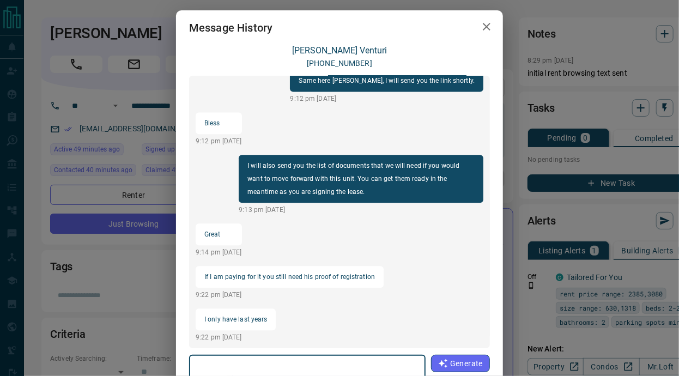
click at [286, 361] on textarea at bounding box center [307, 382] width 221 height 46
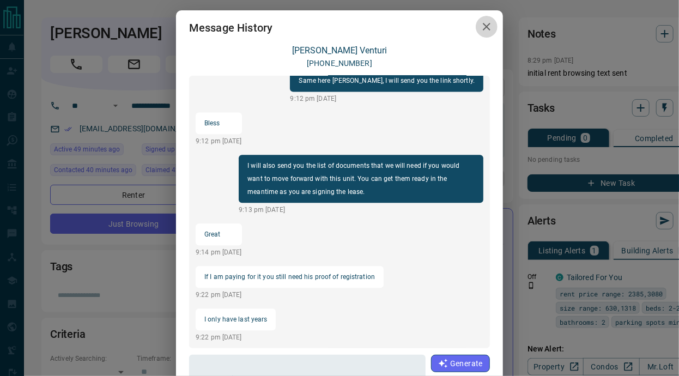
click at [487, 29] on icon "button" at bounding box center [486, 26] width 13 height 13
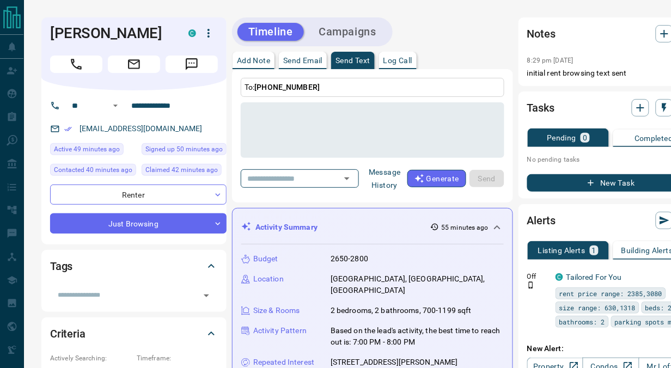
drag, startPoint x: 78, startPoint y: 129, endPoint x: 212, endPoint y: 133, distance: 134.1
click at [212, 133] on div "venturs@sudburycatholicschools.ca" at bounding box center [138, 129] width 176 height 18
copy link "venturs@sudburycatholicschools.ca"
click at [394, 179] on button "Message History" at bounding box center [384, 178] width 45 height 31
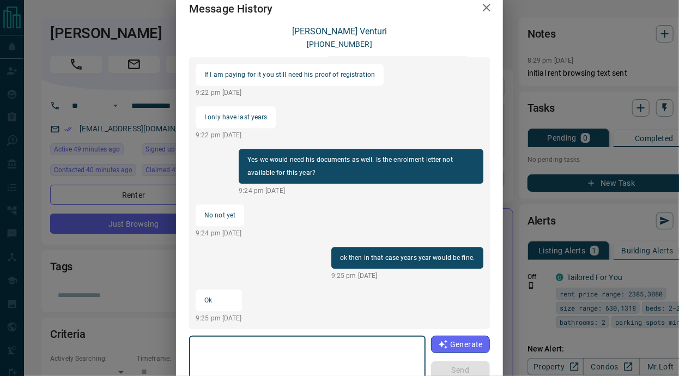
scroll to position [130, 0]
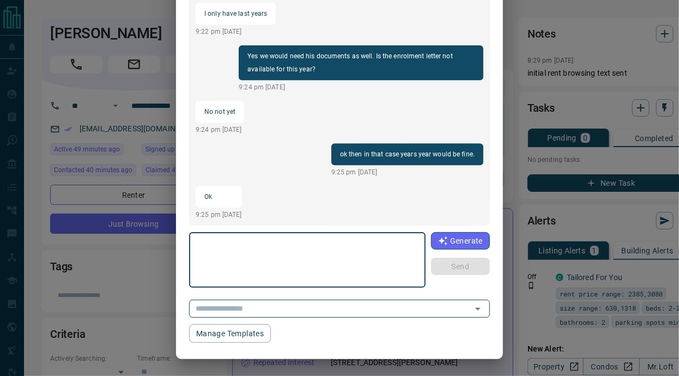
click at [279, 259] on textarea at bounding box center [307, 260] width 221 height 46
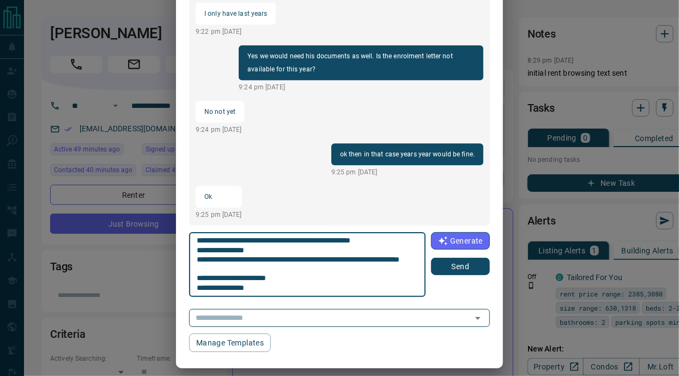
scroll to position [47, 0]
type textarea "**********"
click at [440, 262] on button "Send" at bounding box center [460, 266] width 59 height 17
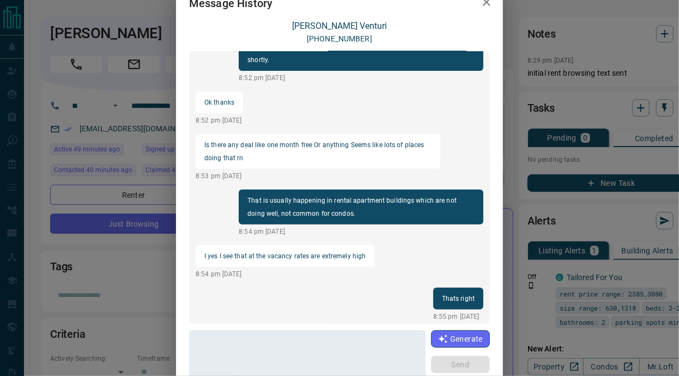
scroll to position [0, 0]
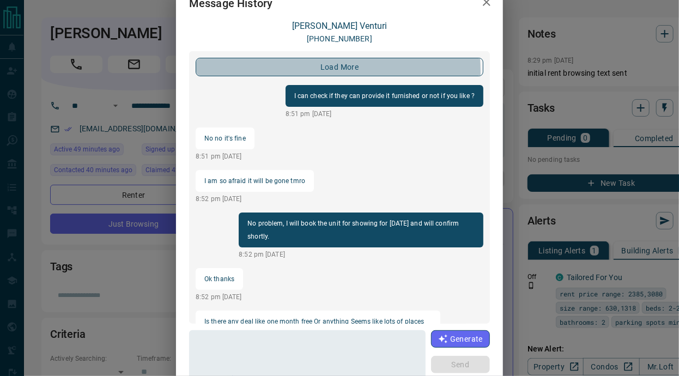
click at [334, 70] on button "load more" at bounding box center [340, 67] width 288 height 19
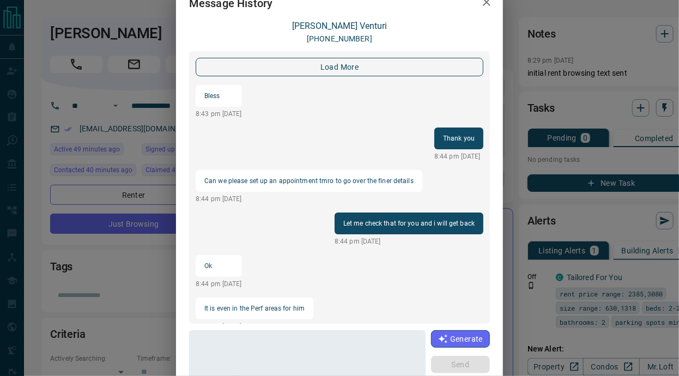
click at [348, 59] on button "load more" at bounding box center [340, 67] width 288 height 19
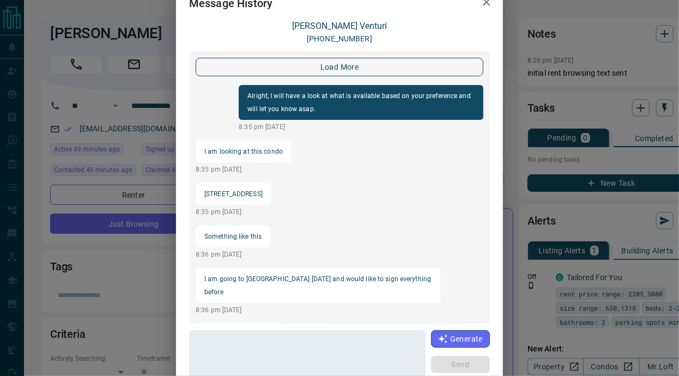
click at [342, 64] on button "load more" at bounding box center [340, 67] width 288 height 19
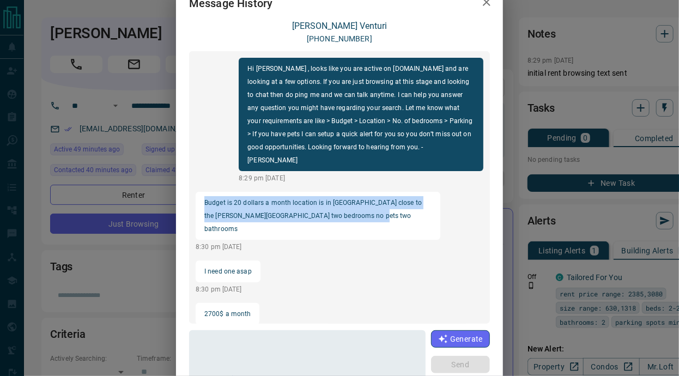
drag, startPoint x: 202, startPoint y: 188, endPoint x: 352, endPoint y: 202, distance: 150.4
click at [352, 202] on p "Budget is 20 dollars a month location is in North York close to the Winston Par…" at bounding box center [317, 215] width 227 height 39
copy p "Budget is 20 dollars a month location is in North York close to the Winston Par…"
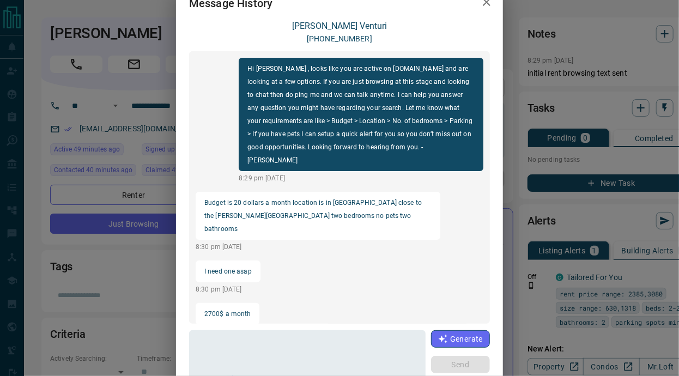
click at [667, 29] on div "Message History Stephanie Venturi +17059299360 Hi Stephanie , looks like you ar…" at bounding box center [339, 188] width 679 height 376
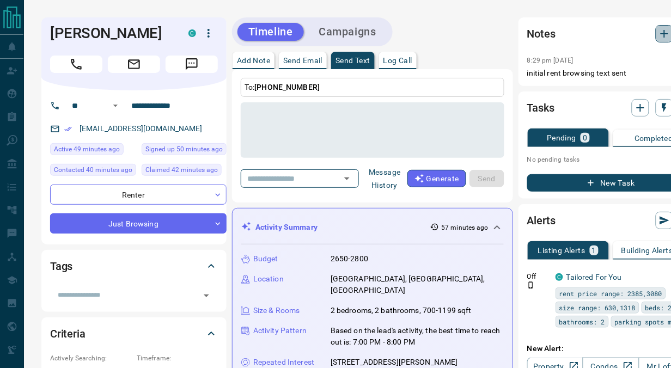
click at [668, 31] on icon "button" at bounding box center [664, 33] width 13 height 13
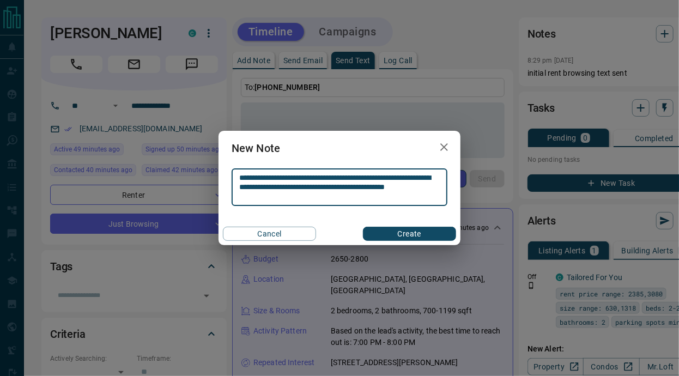
click at [282, 178] on textarea "**********" at bounding box center [339, 187] width 200 height 28
type textarea "**********"
click at [408, 236] on button "Create" at bounding box center [409, 234] width 93 height 14
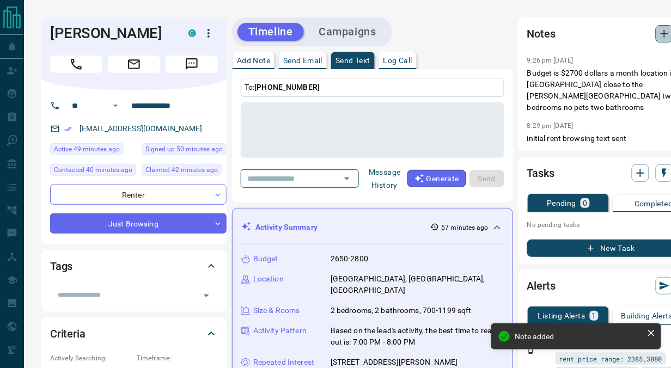
click at [664, 35] on icon "button" at bounding box center [664, 33] width 13 height 13
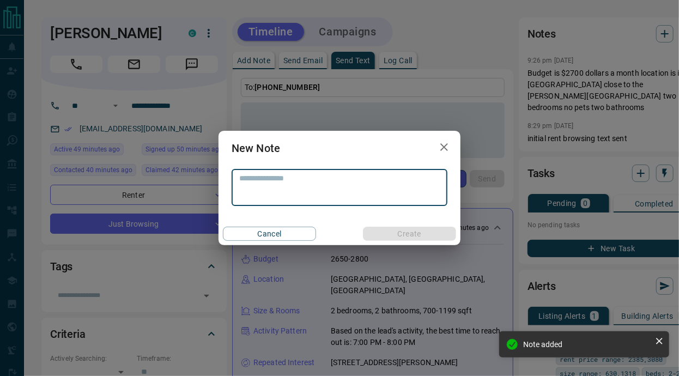
click at [278, 186] on textarea at bounding box center [339, 188] width 200 height 28
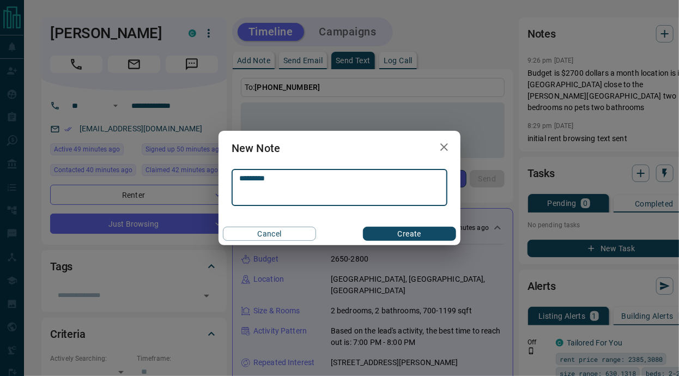
type textarea "*********"
click at [420, 228] on button "Create" at bounding box center [409, 234] width 93 height 14
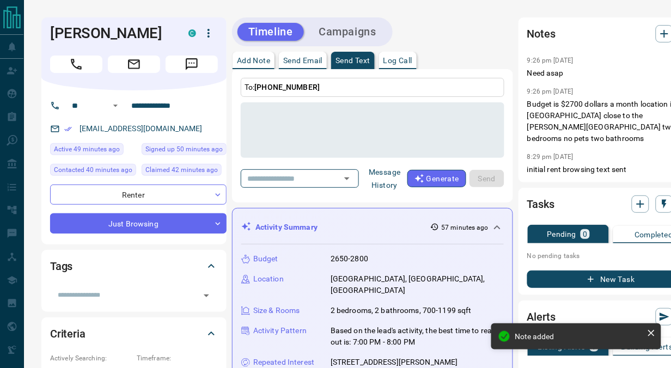
click at [383, 180] on button "Message History" at bounding box center [384, 178] width 45 height 31
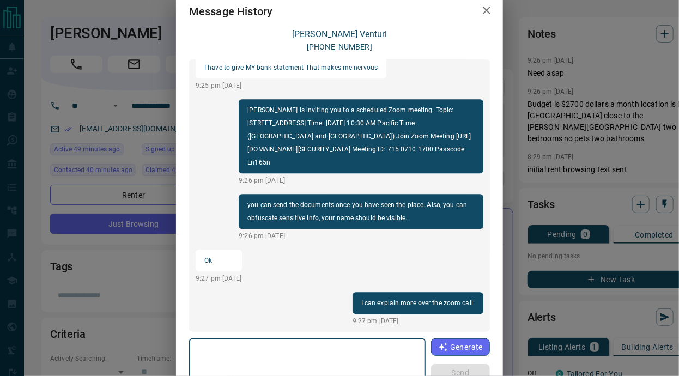
scroll to position [1177, 0]
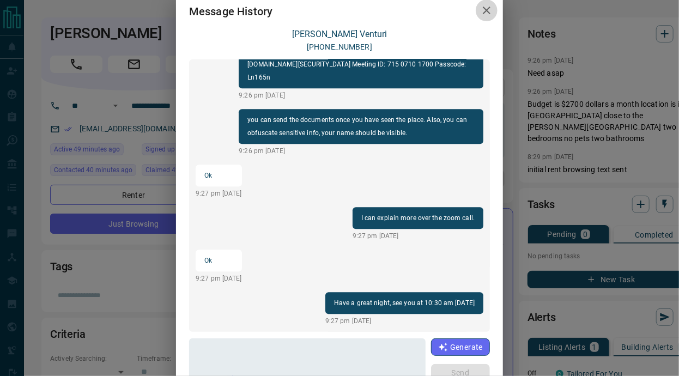
click at [485, 9] on icon "button" at bounding box center [486, 10] width 13 height 13
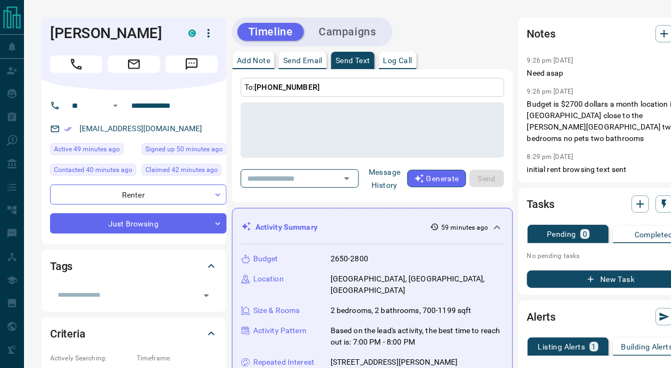
click at [380, 175] on button "Message History" at bounding box center [384, 178] width 45 height 31
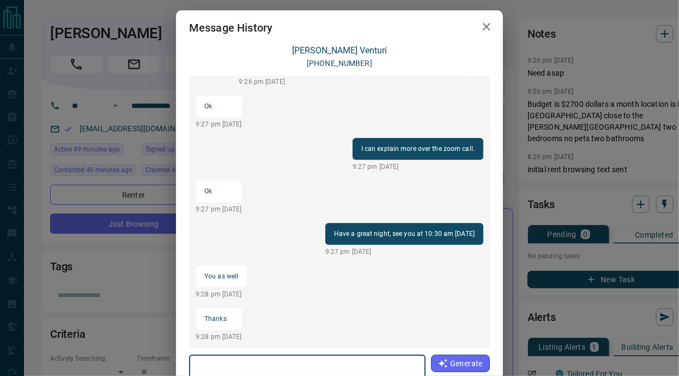
scroll to position [1151, 0]
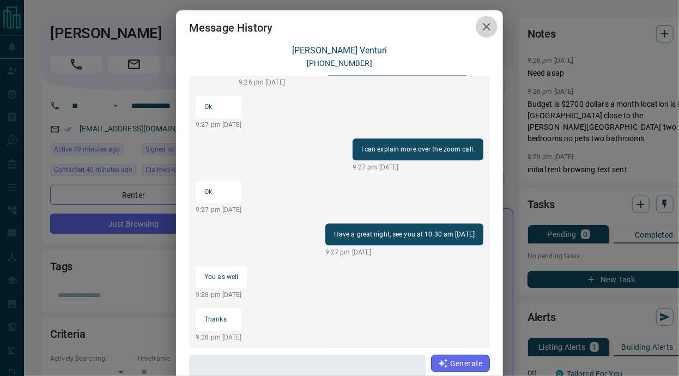
click at [480, 27] on icon "button" at bounding box center [486, 26] width 13 height 13
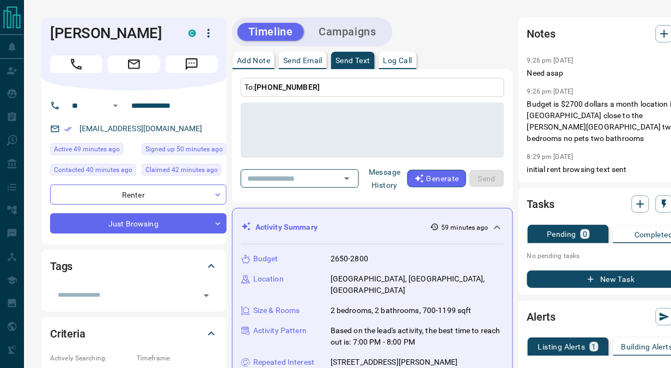
click at [388, 178] on button "Message History" at bounding box center [384, 178] width 45 height 31
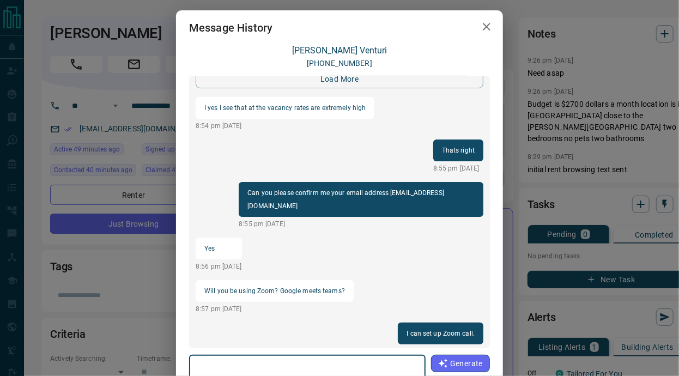
scroll to position [0, 0]
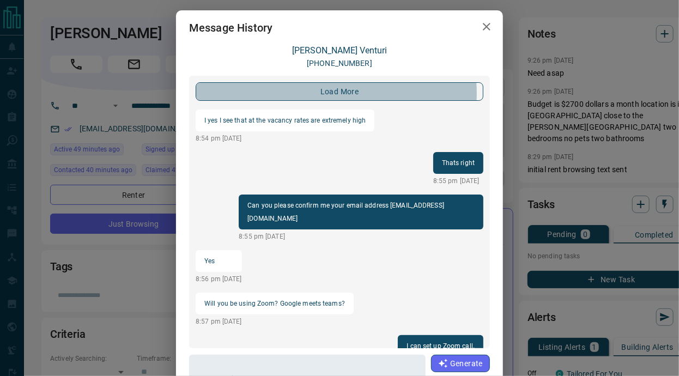
click at [330, 93] on button "load more" at bounding box center [340, 91] width 288 height 19
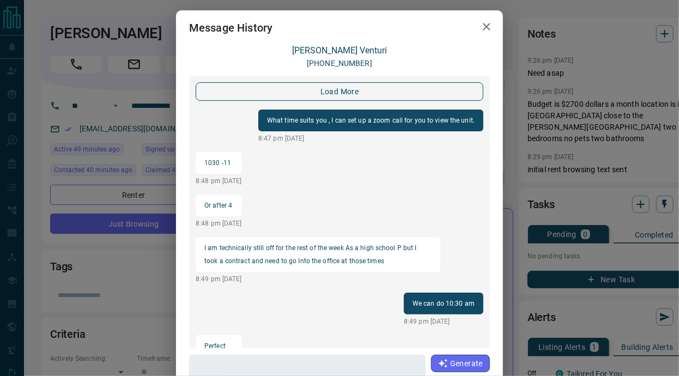
click at [354, 95] on button "load more" at bounding box center [340, 91] width 288 height 19
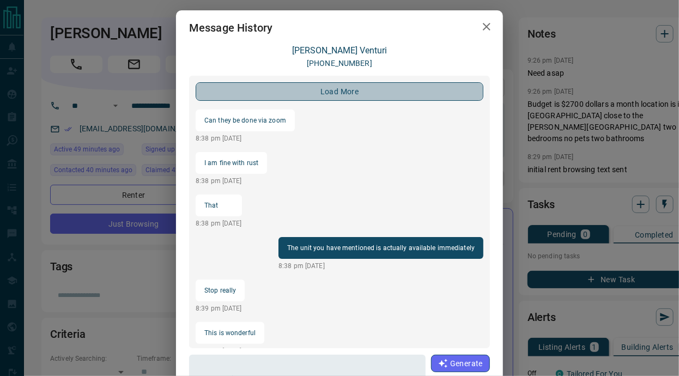
click at [351, 92] on button "load more" at bounding box center [340, 91] width 288 height 19
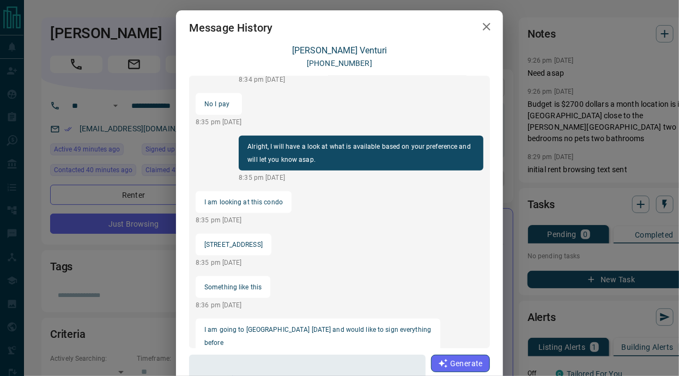
scroll to position [538, 0]
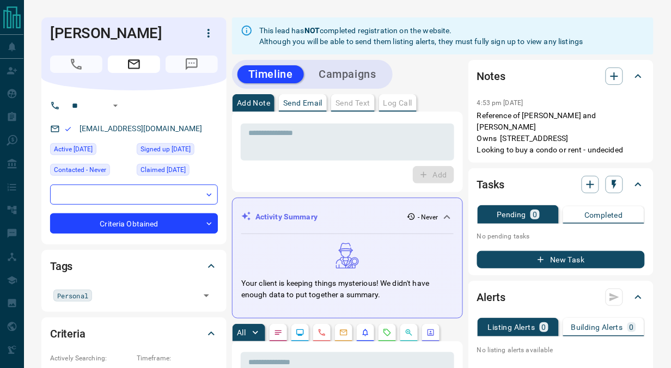
scroll to position [0, 161]
